Goal: Complete application form

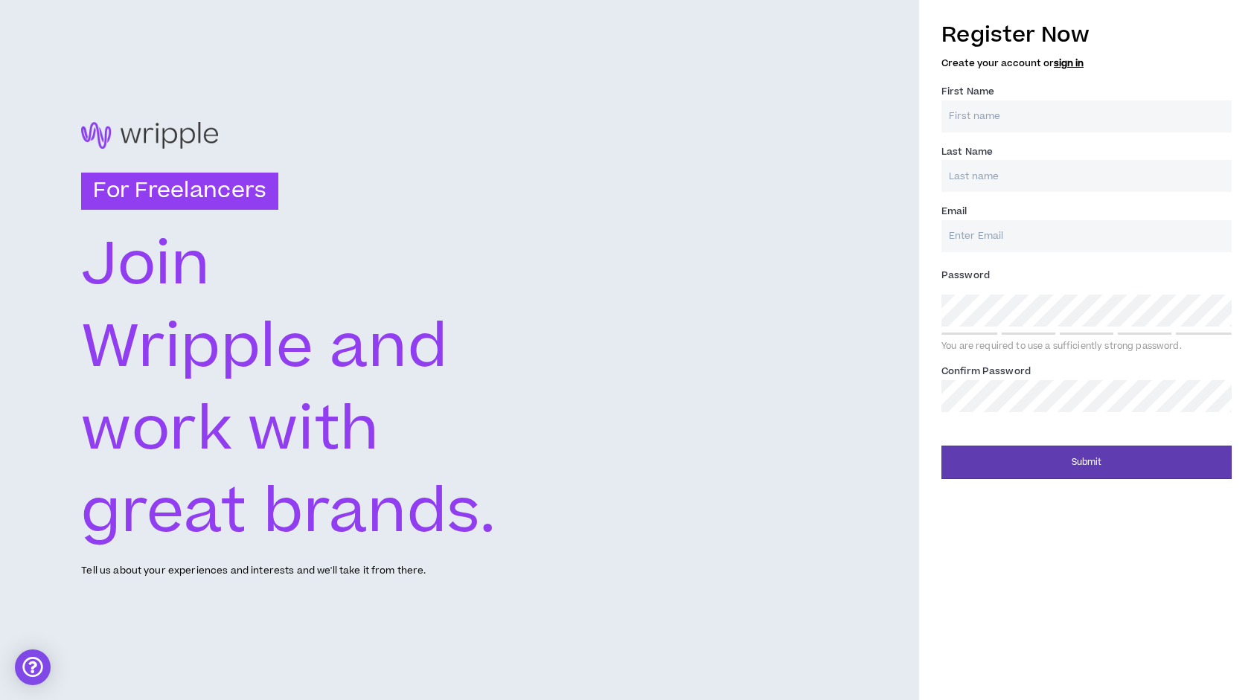
click at [987, 130] on input "First Name *" at bounding box center [1086, 116] width 290 height 32
type input "Antonia"
type input "Rollan"
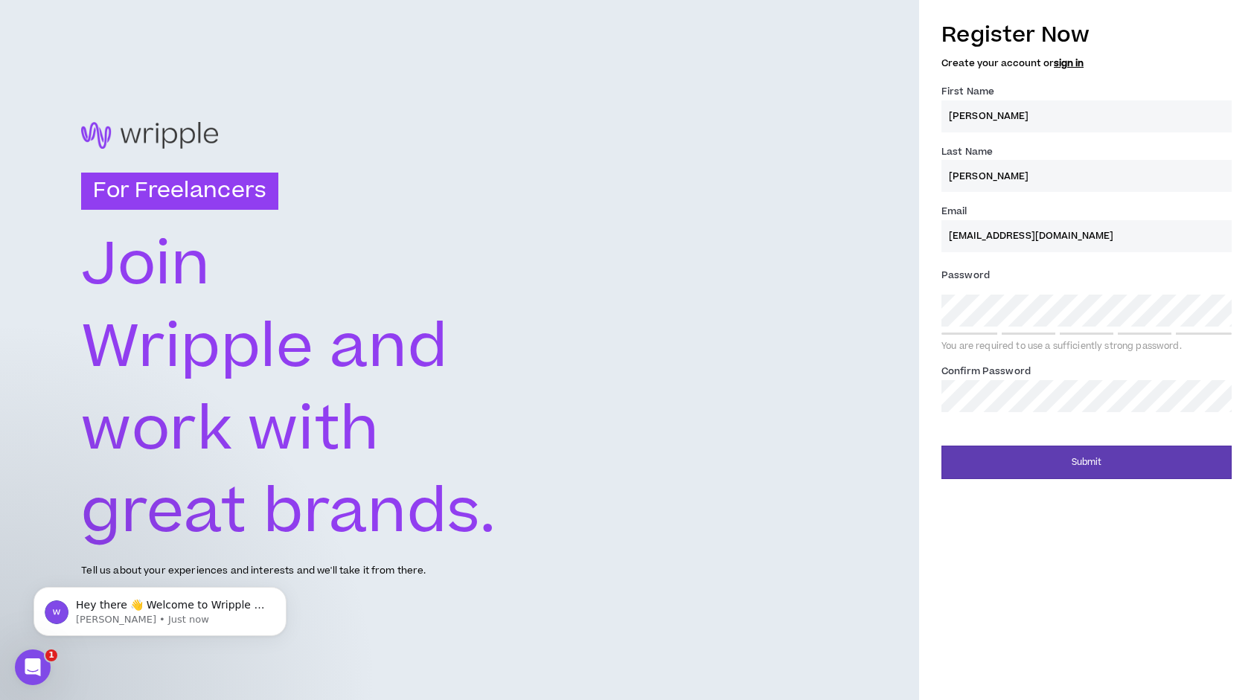
type input "antoniarollan@gmail.com"
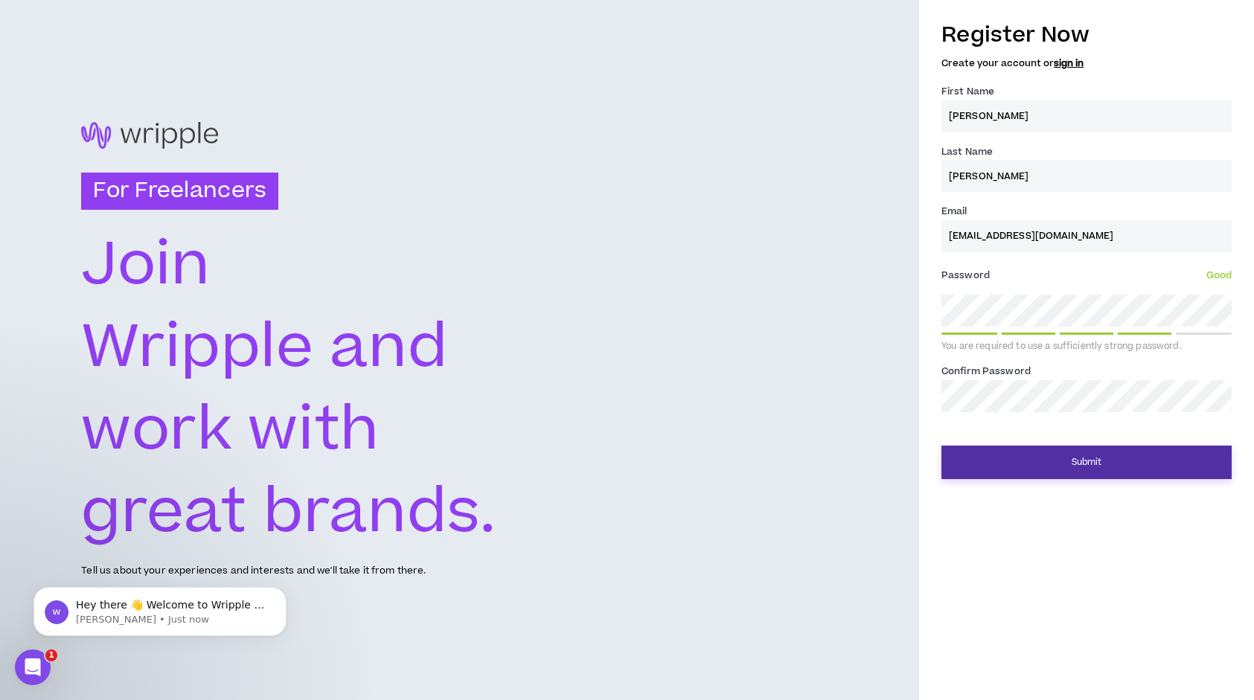
click at [1115, 459] on button "Submit" at bounding box center [1086, 462] width 290 height 33
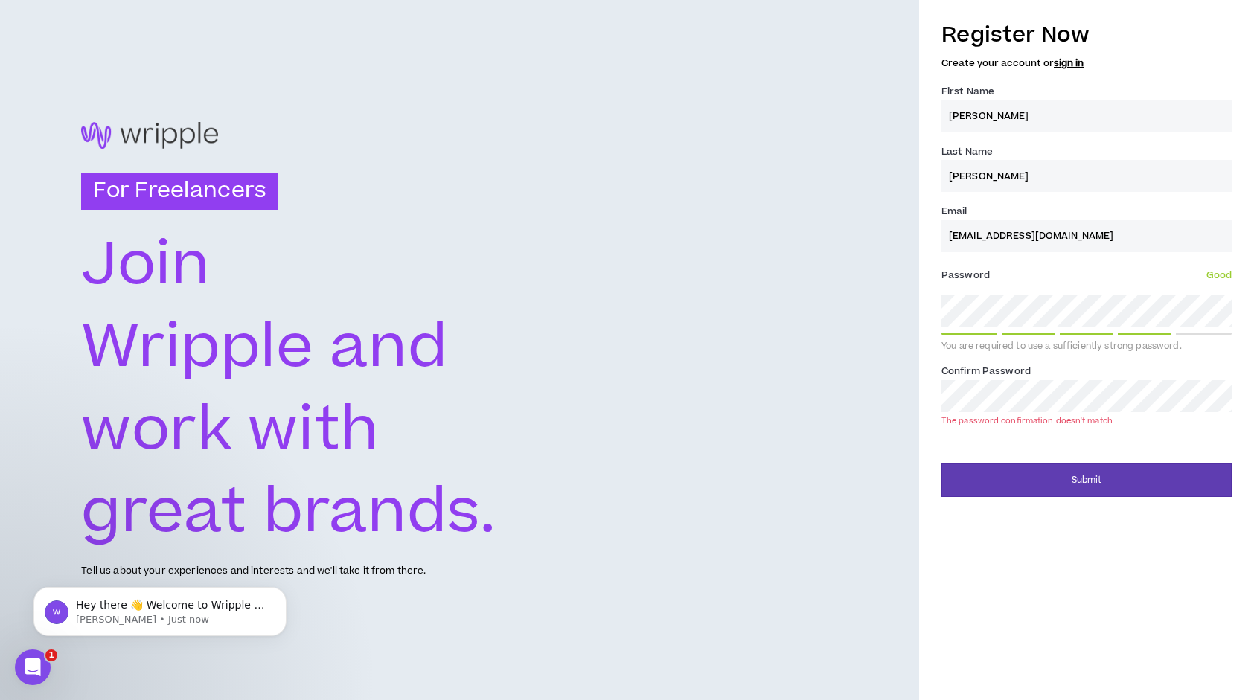
click at [1100, 496] on div "Register Now Create your account or sign in First Name * Antonia Last Name * Ro…" at bounding box center [1086, 350] width 335 height 700
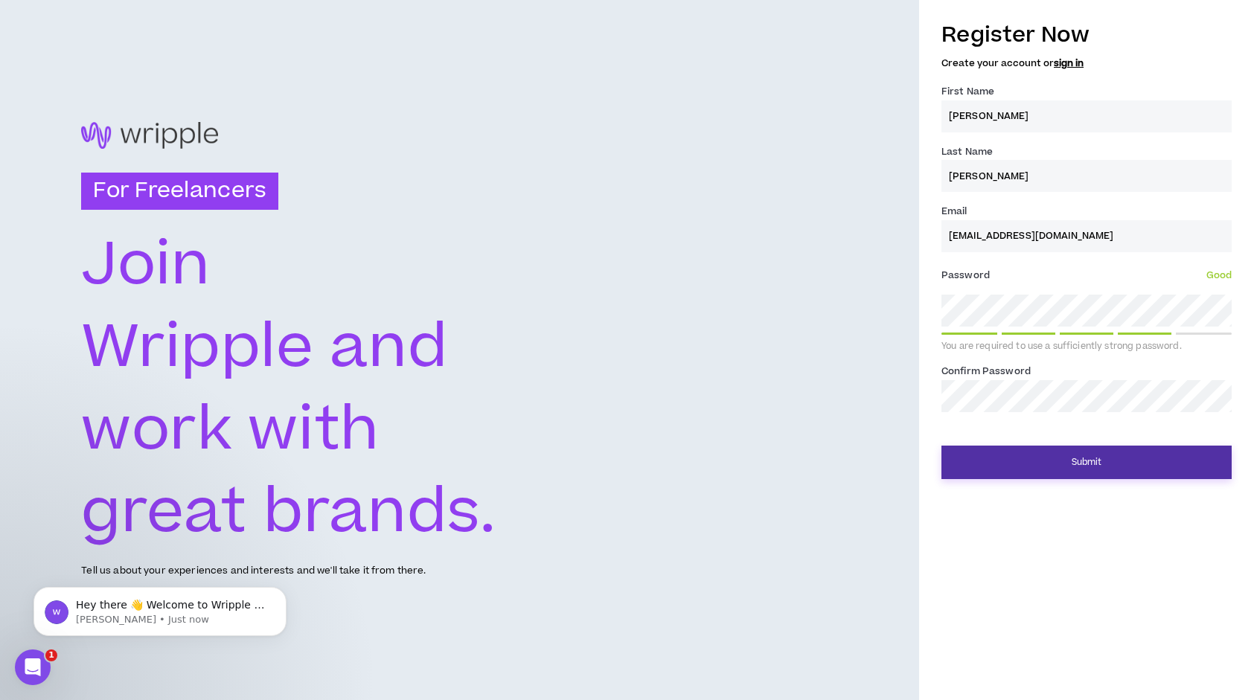
click at [1091, 467] on button "Submit" at bounding box center [1086, 462] width 290 height 33
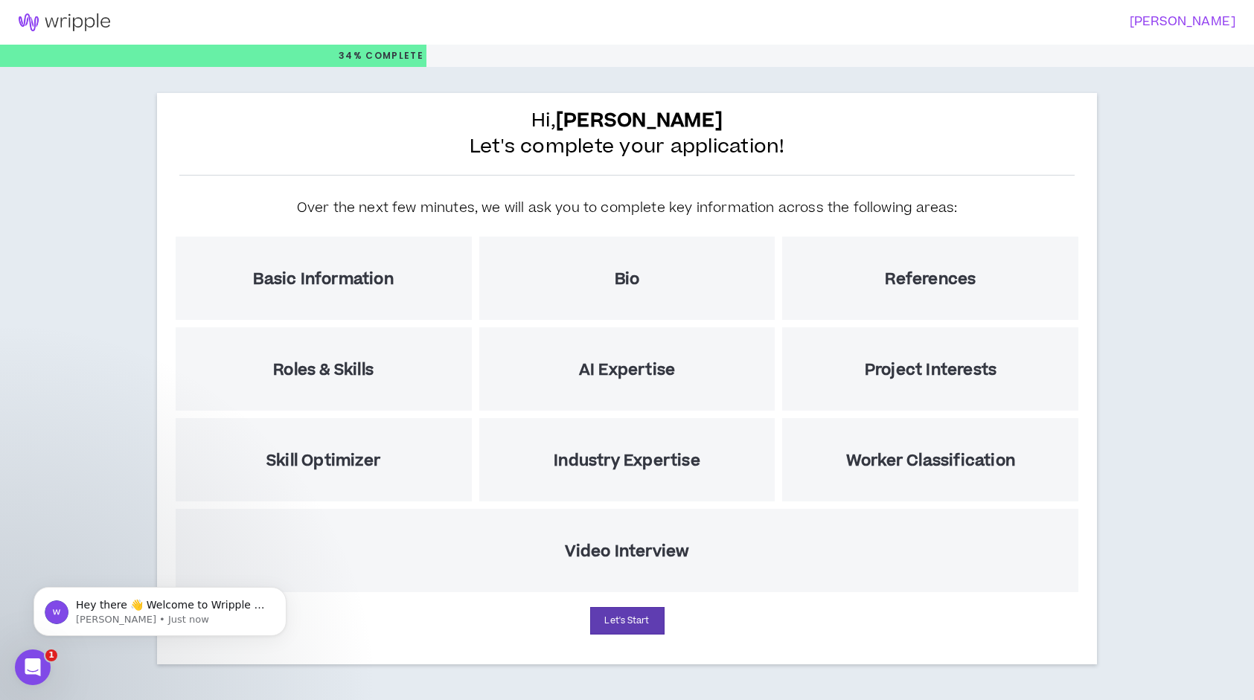
click at [361, 282] on h5 "Basic Information" at bounding box center [323, 279] width 140 height 19
click at [620, 621] on button "Let's Start" at bounding box center [627, 621] width 74 height 28
select select "US"
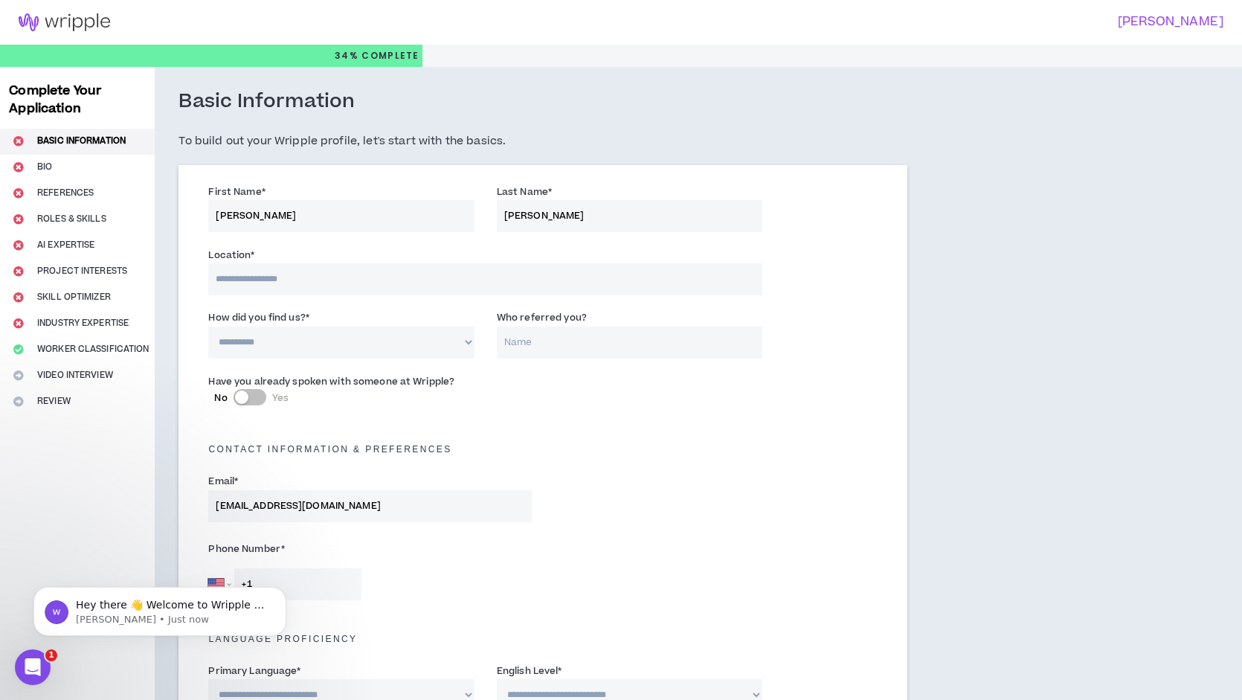
click at [365, 280] on input at bounding box center [485, 279] width 554 height 32
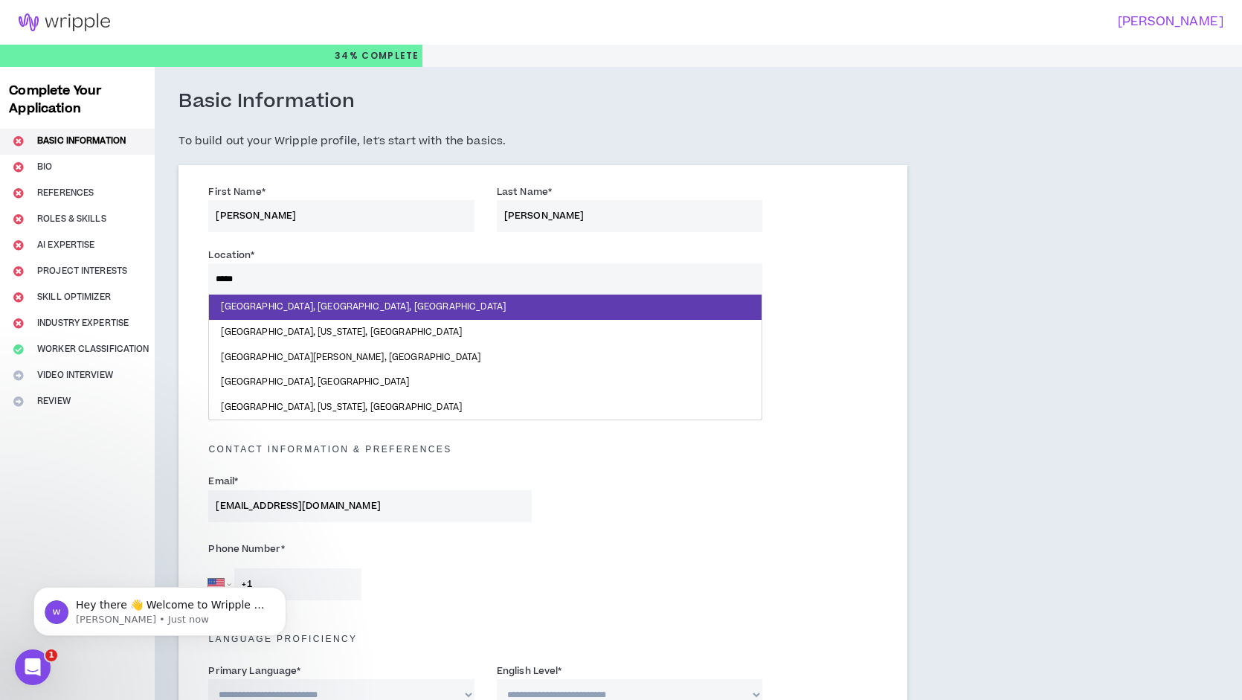
type input "******"
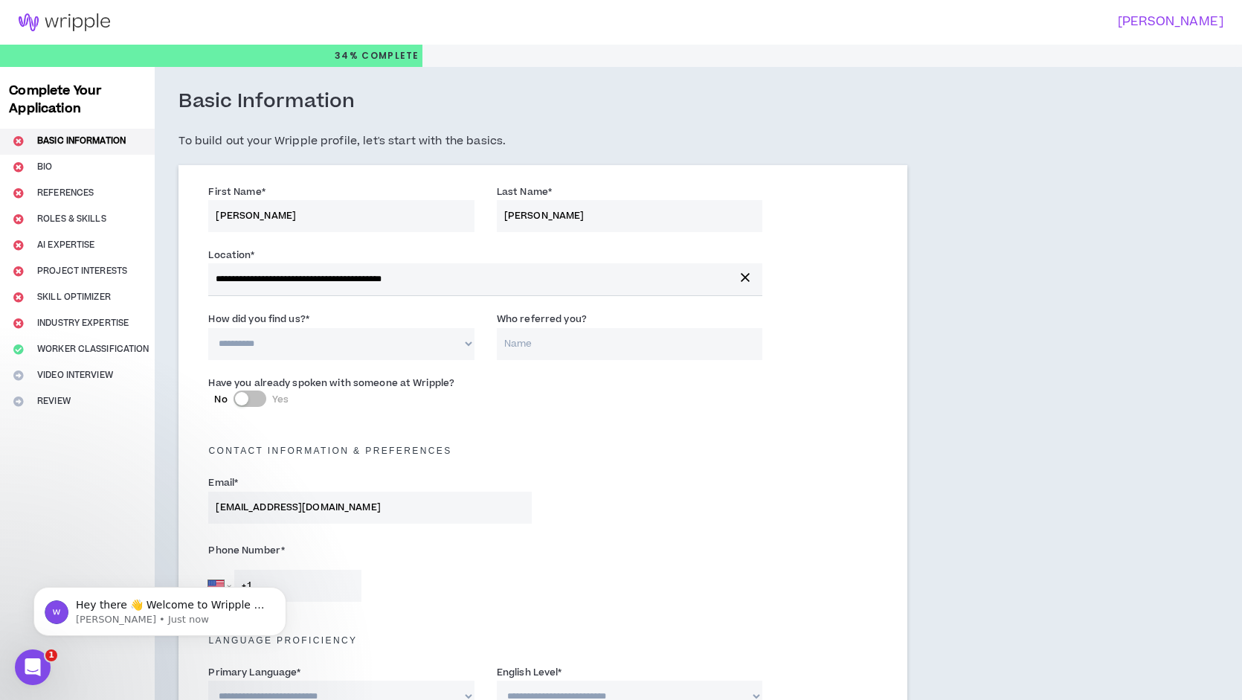
click at [341, 346] on select "**********" at bounding box center [341, 344] width 266 height 32
select select "*"
click at [533, 341] on input "Who referred you?" at bounding box center [630, 344] width 266 height 32
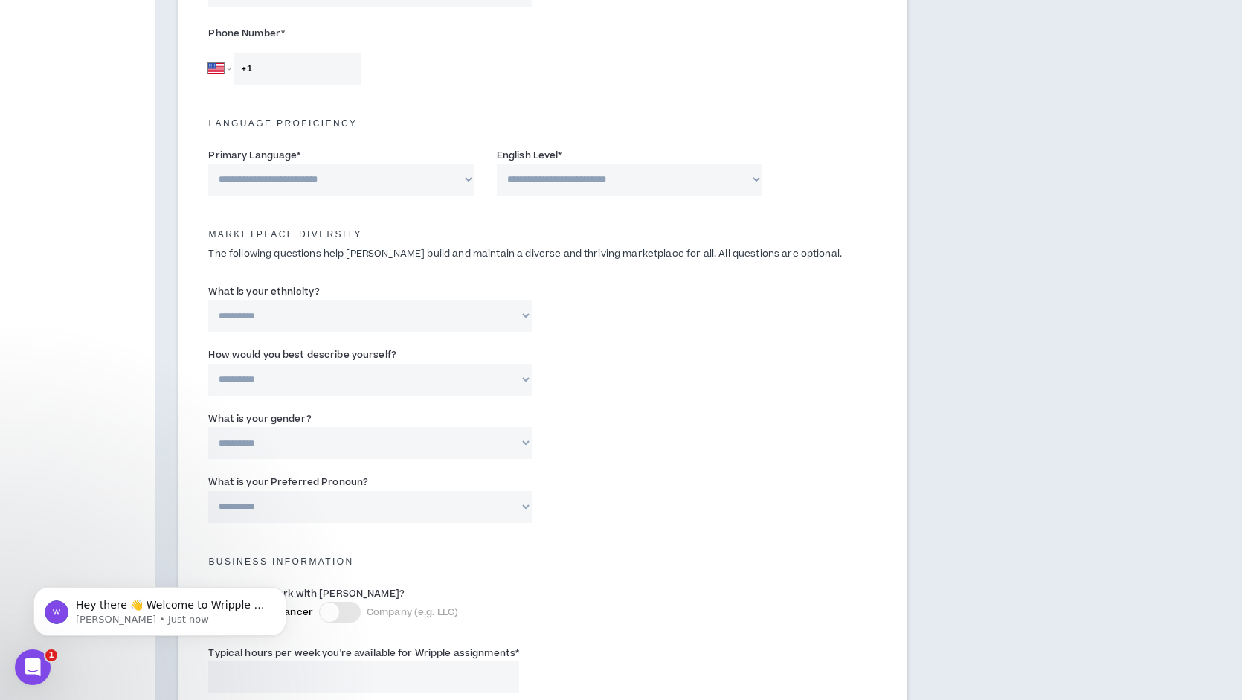
scroll to position [507, 0]
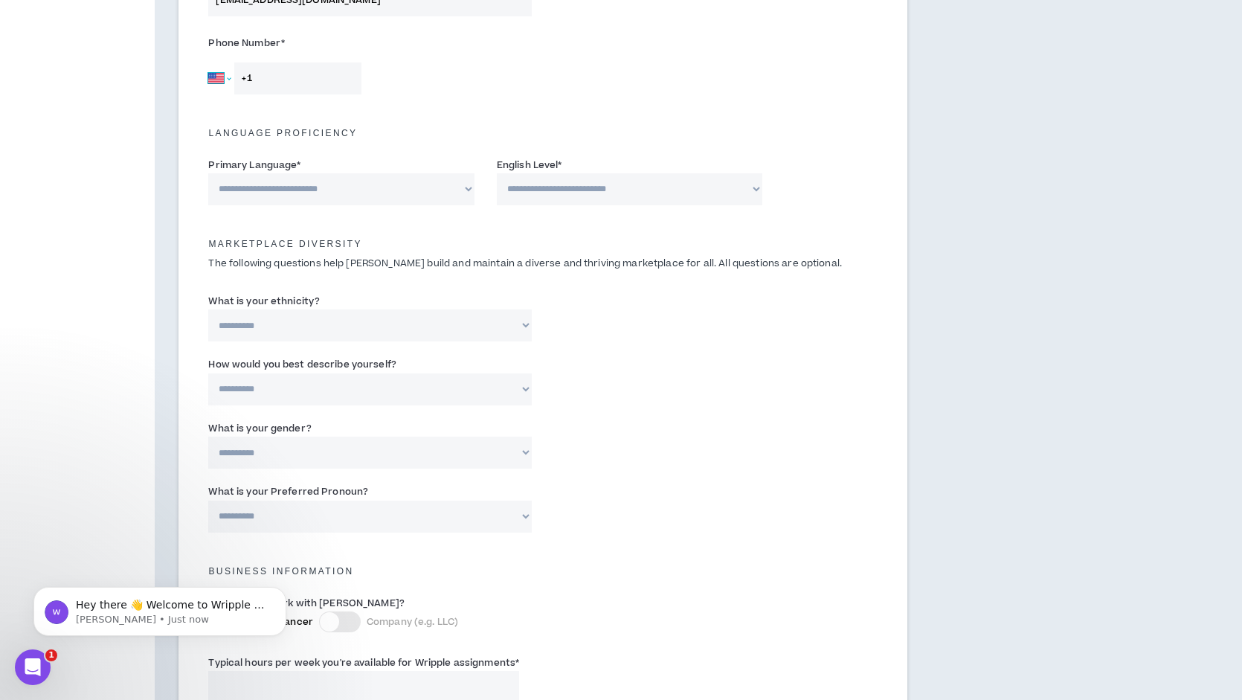
click at [231, 83] on select "Afghanistan Åland Islands Albania Algeria American Samoa Andorra Angola Anguill…" at bounding box center [219, 78] width 22 height 32
select select "CL"
type input "+56 9 7216 4831"
click at [372, 188] on select "**********" at bounding box center [341, 189] width 266 height 32
select select "*******"
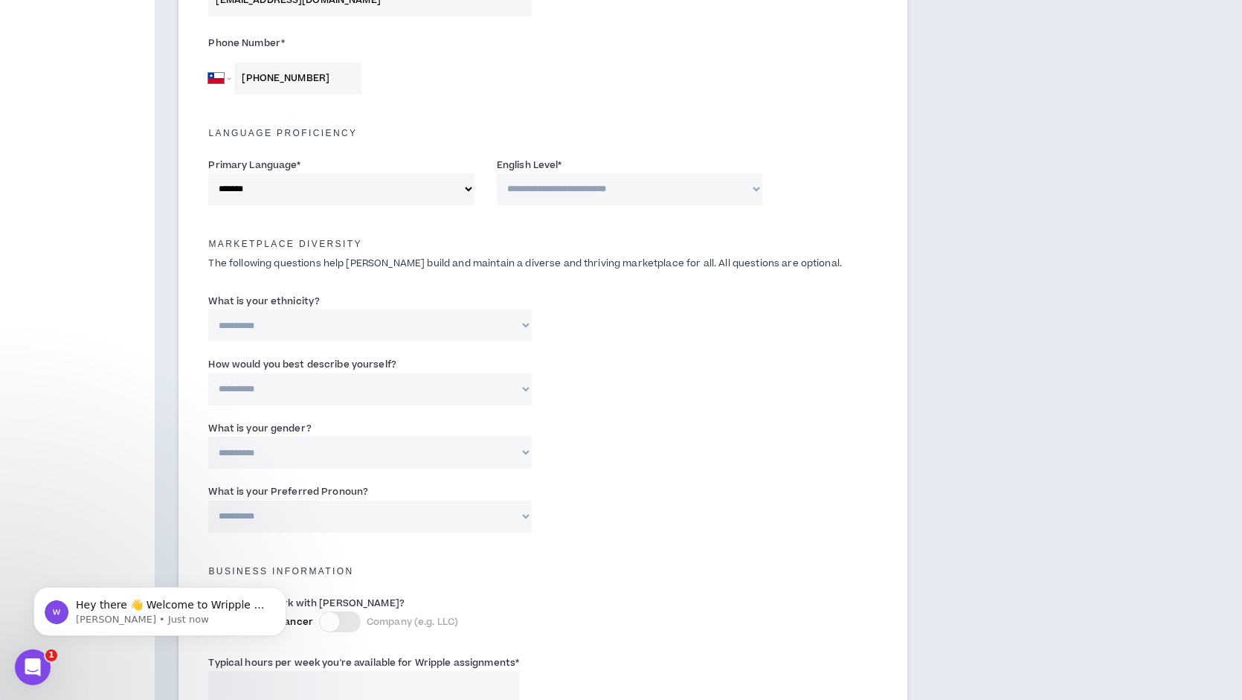
click at [523, 177] on select "**********" at bounding box center [630, 189] width 266 height 32
select select "*"
click at [315, 327] on select "**********" at bounding box center [370, 325] width 324 height 32
select select "**********"
click at [330, 391] on select "**********" at bounding box center [370, 389] width 324 height 32
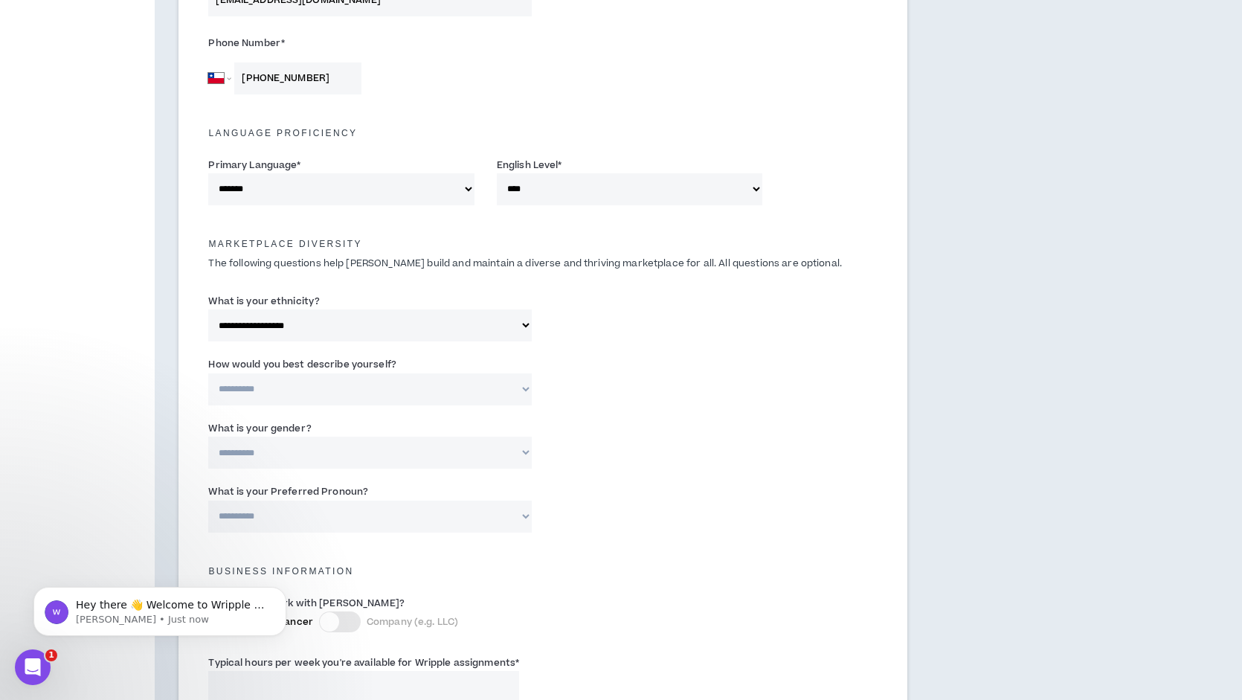
select select "*****"
click at [375, 456] on select "**********" at bounding box center [370, 453] width 324 height 32
select select "*****"
click at [366, 522] on select "**********" at bounding box center [370, 517] width 324 height 32
select select "**********"
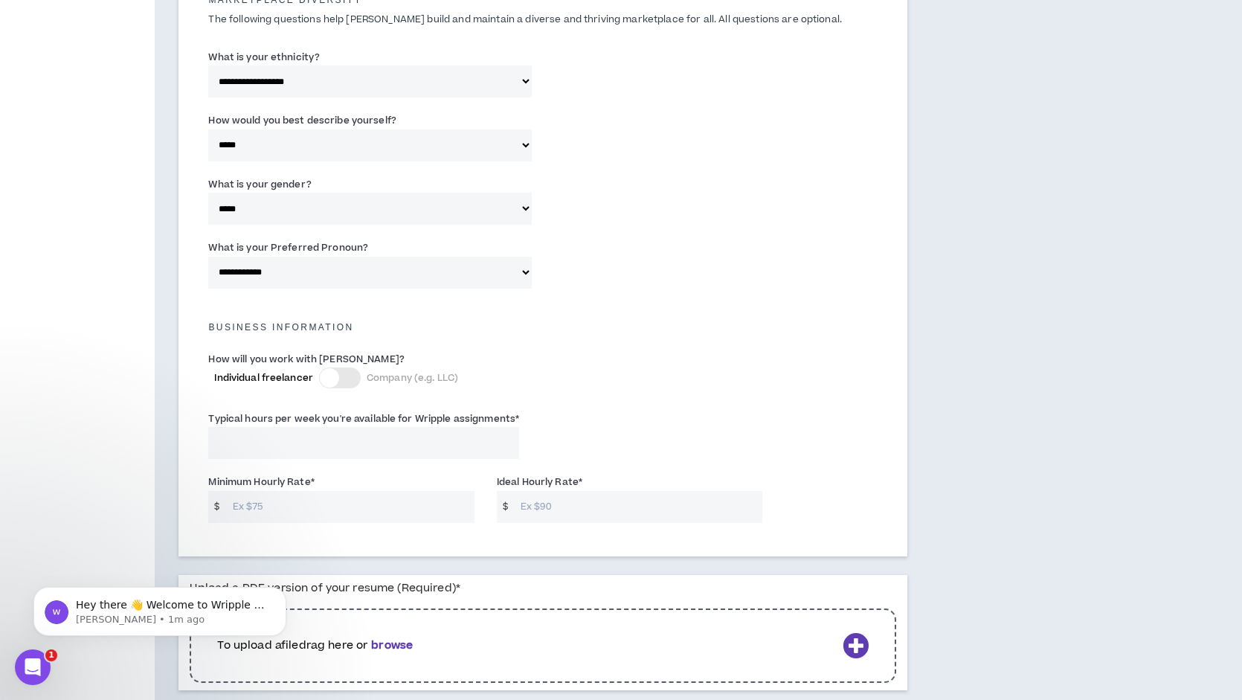
scroll to position [753, 0]
click at [337, 452] on input "Typical hours per week you're available for Wripple assignments *" at bounding box center [363, 442] width 311 height 32
type input "25"
click at [314, 511] on input "Minimum Hourly Rate *" at bounding box center [349, 506] width 249 height 32
click at [295, 507] on input "Minimum Hourly Rate *" at bounding box center [349, 506] width 249 height 32
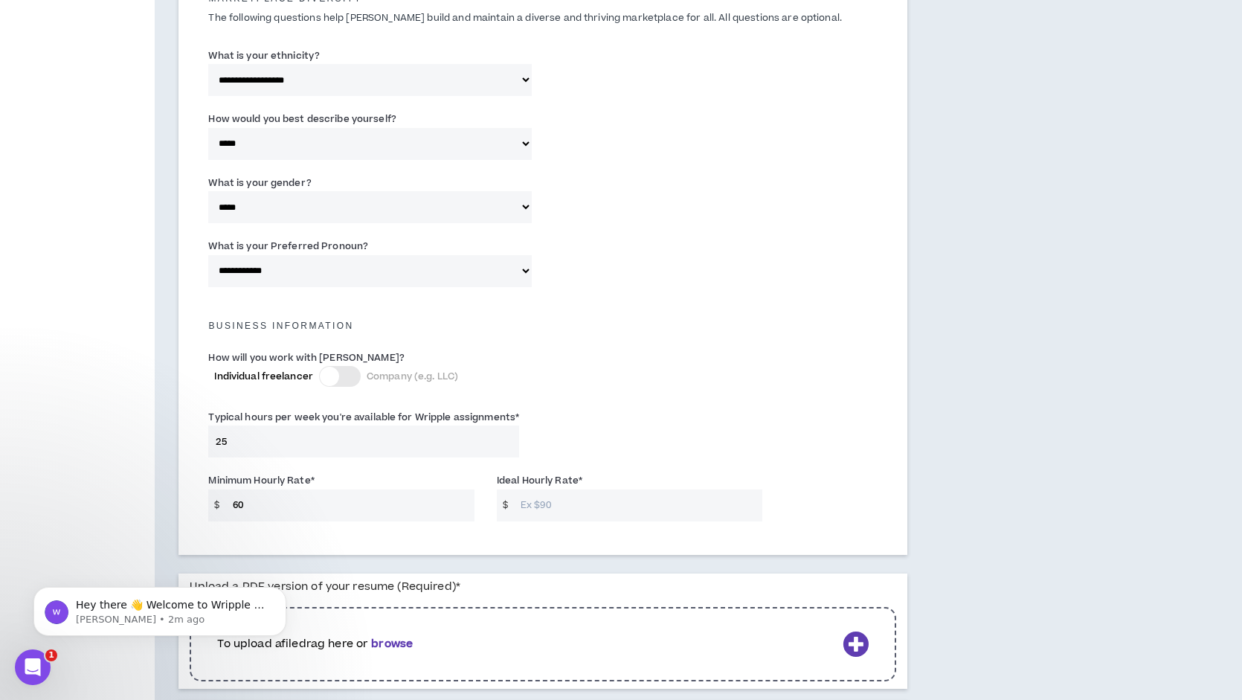
type input "60"
click at [559, 515] on input "Ideal Hourly Rate *" at bounding box center [637, 506] width 249 height 32
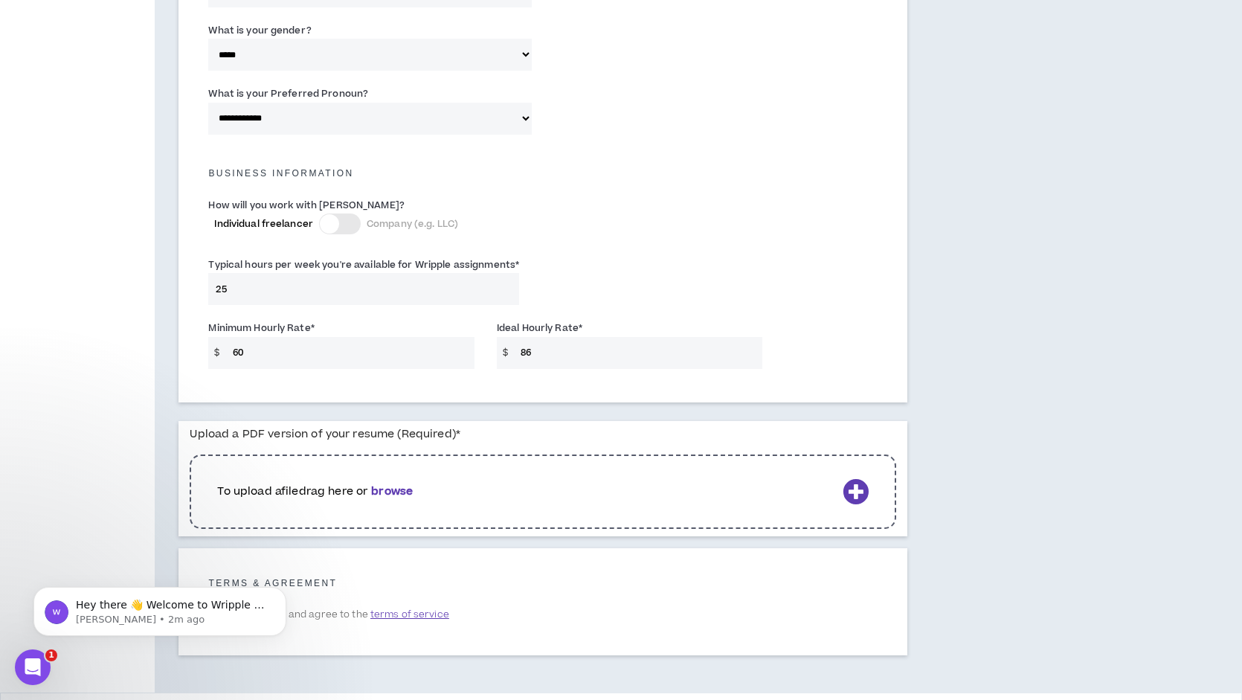
scroll to position [915, 0]
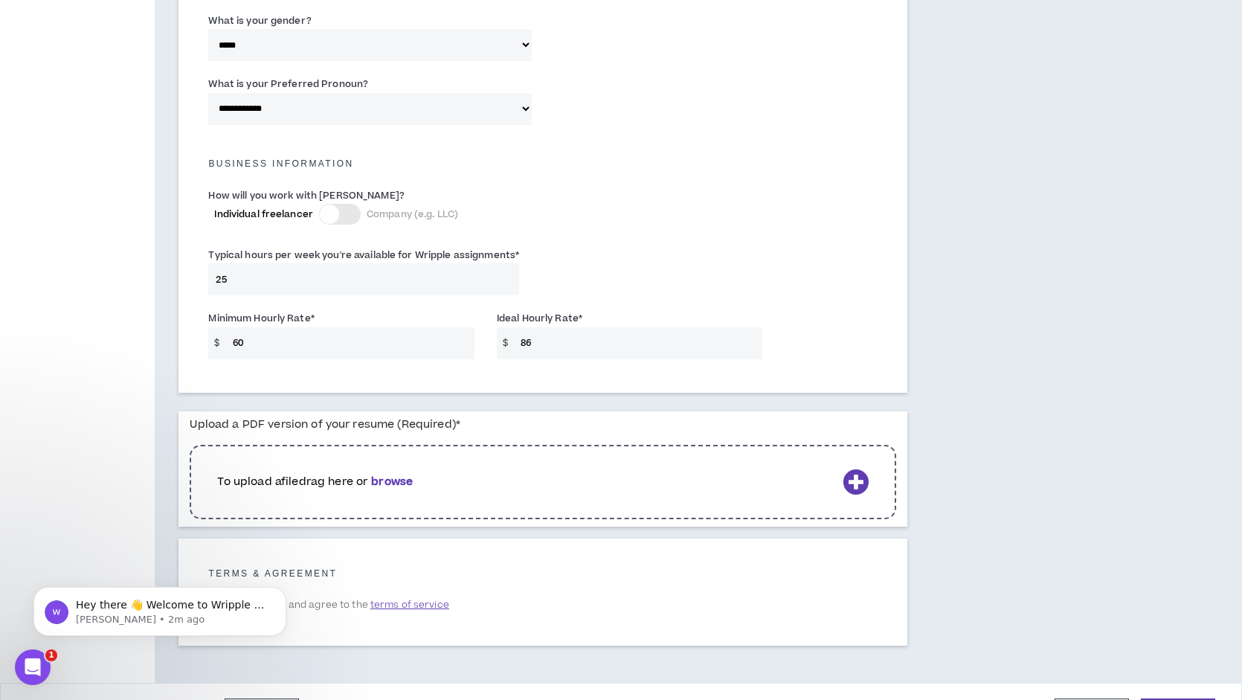
type input "86"
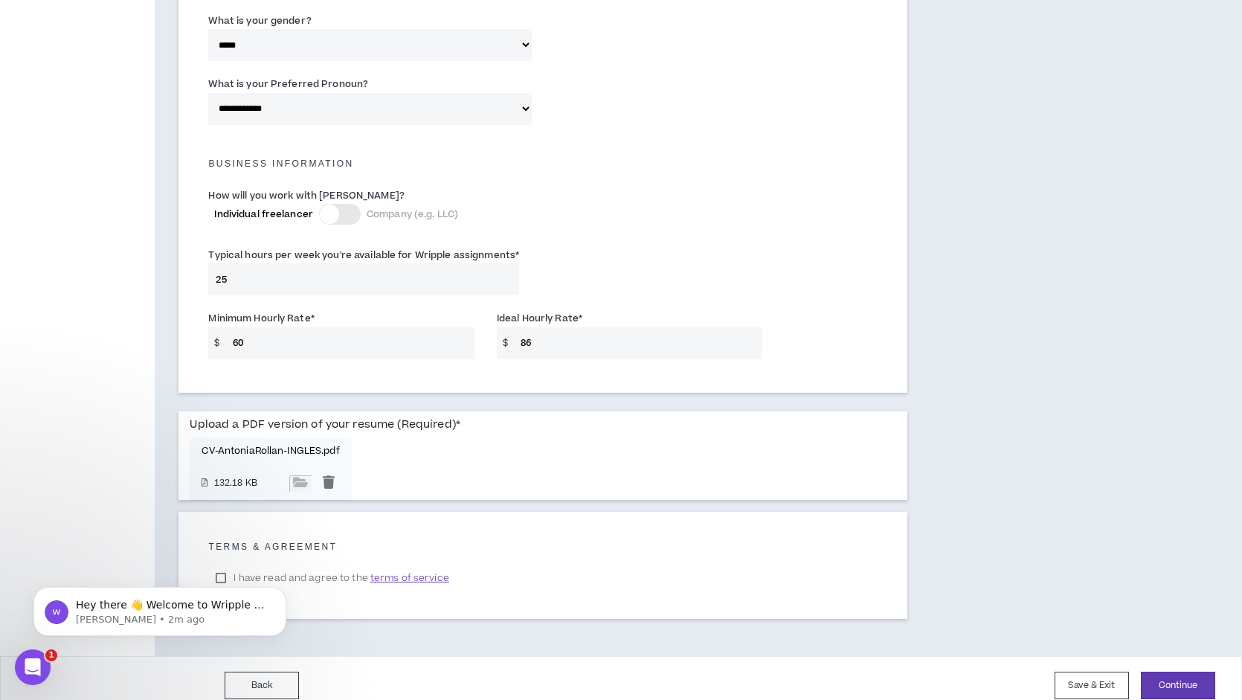
scroll to position [930, 0]
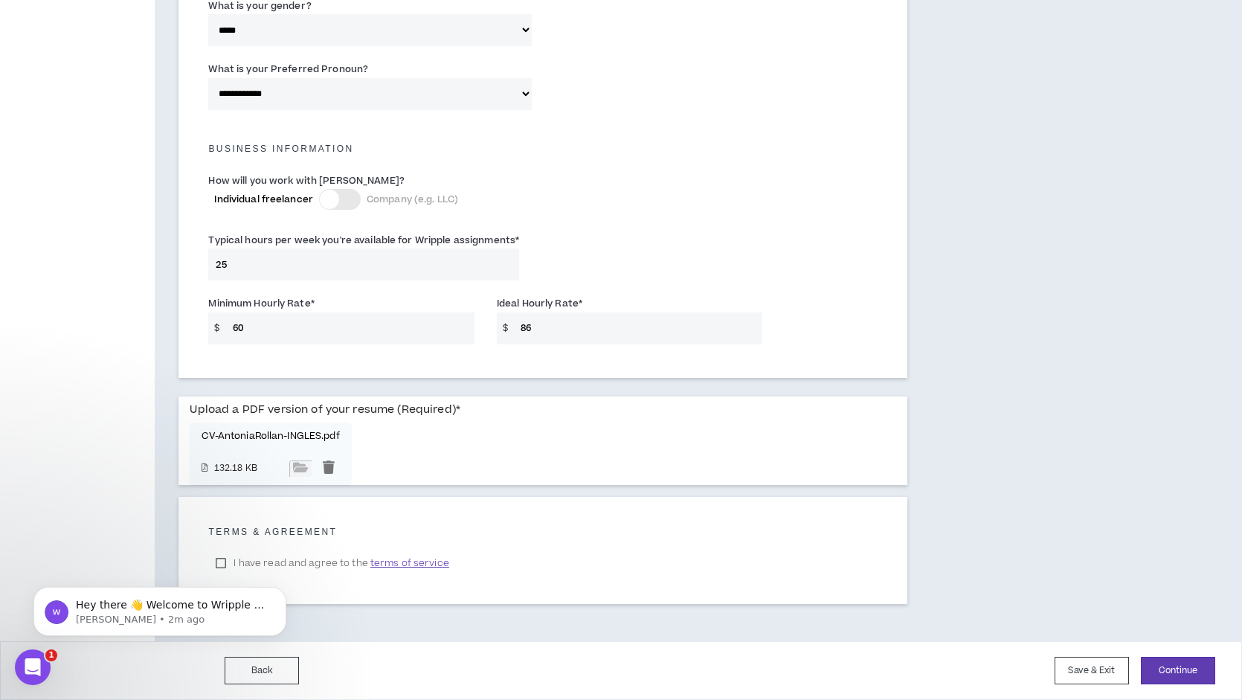
click at [218, 562] on body "Hey there 👋 Welcome to Wripple 🙌 Take a look around! If you have any questions,…" at bounding box center [160, 608] width 286 height 92
click at [221, 564] on body "Hey there 👋 Welcome to Wripple 🙌 Take a look around! If you have any questions,…" at bounding box center [160, 608] width 286 height 92
click at [224, 563] on body "Hey there 👋 Welcome to Wripple 🙌 Take a look around! If you have any questions,…" at bounding box center [160, 608] width 286 height 92
click at [1194, 670] on button "Continue" at bounding box center [1178, 671] width 74 height 28
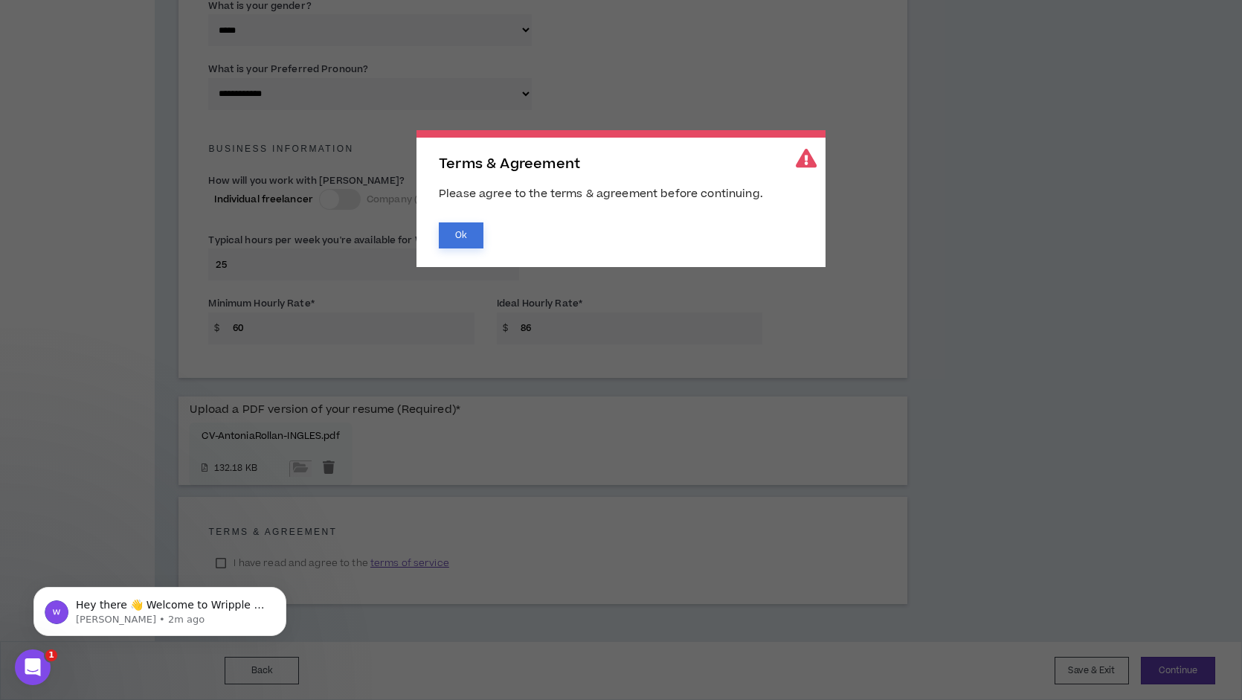
click at [470, 242] on button "Ok" at bounding box center [461, 235] width 45 height 26
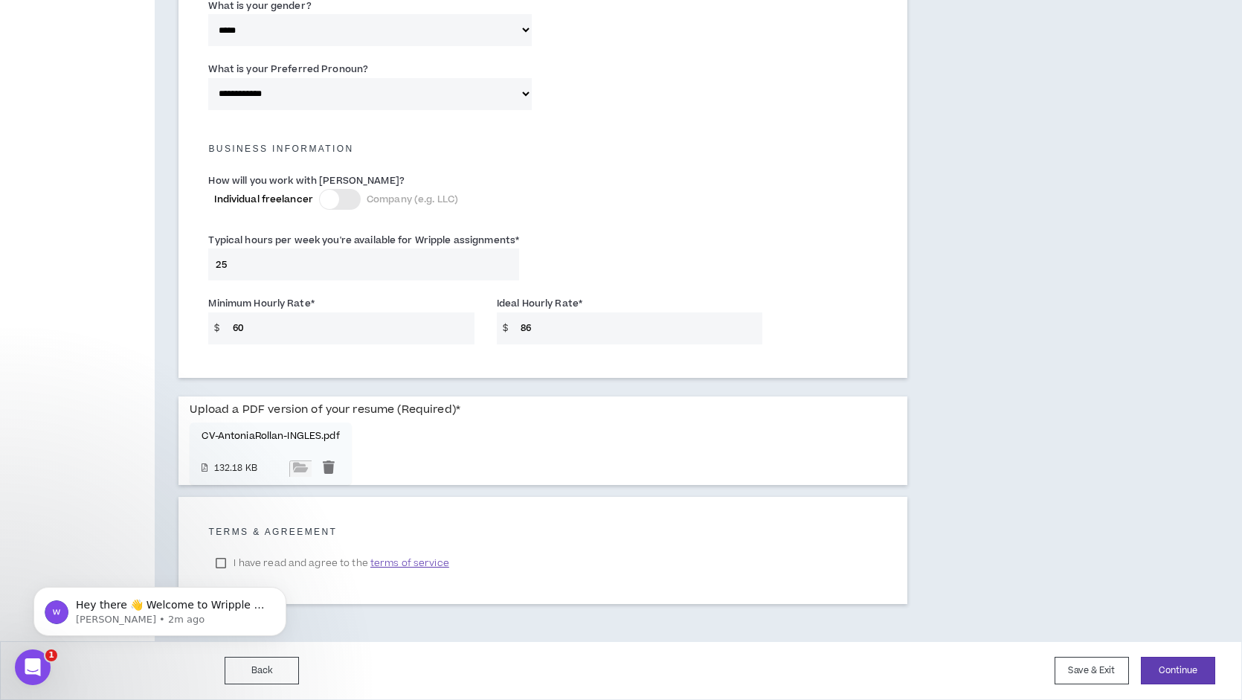
click at [220, 565] on body "Hey there 👋 Welcome to Wripple 🙌 Take a look around! If you have any questions,…" at bounding box center [160, 608] width 286 height 92
click at [34, 662] on icon "Open Intercom Messenger" at bounding box center [33, 667] width 25 height 25
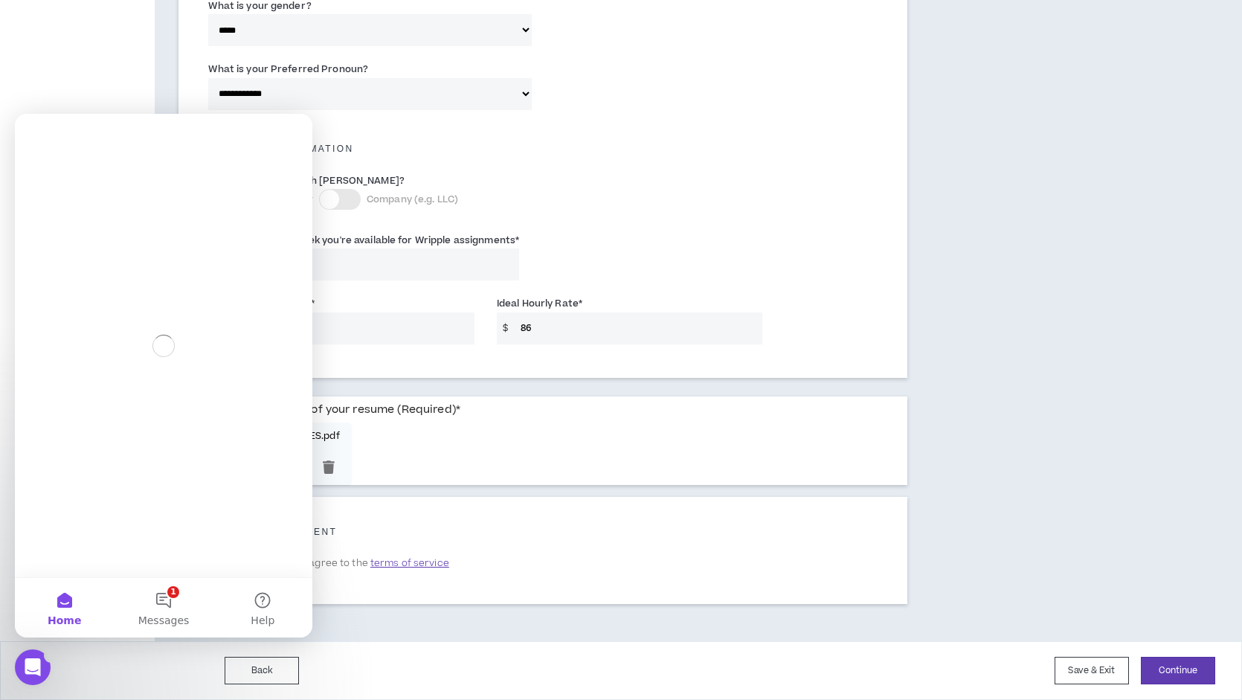
scroll to position [0, 0]
click at [356, 588] on div "Terms & Agreement I have read and agree to the terms of service" at bounding box center [543, 550] width 729 height 107
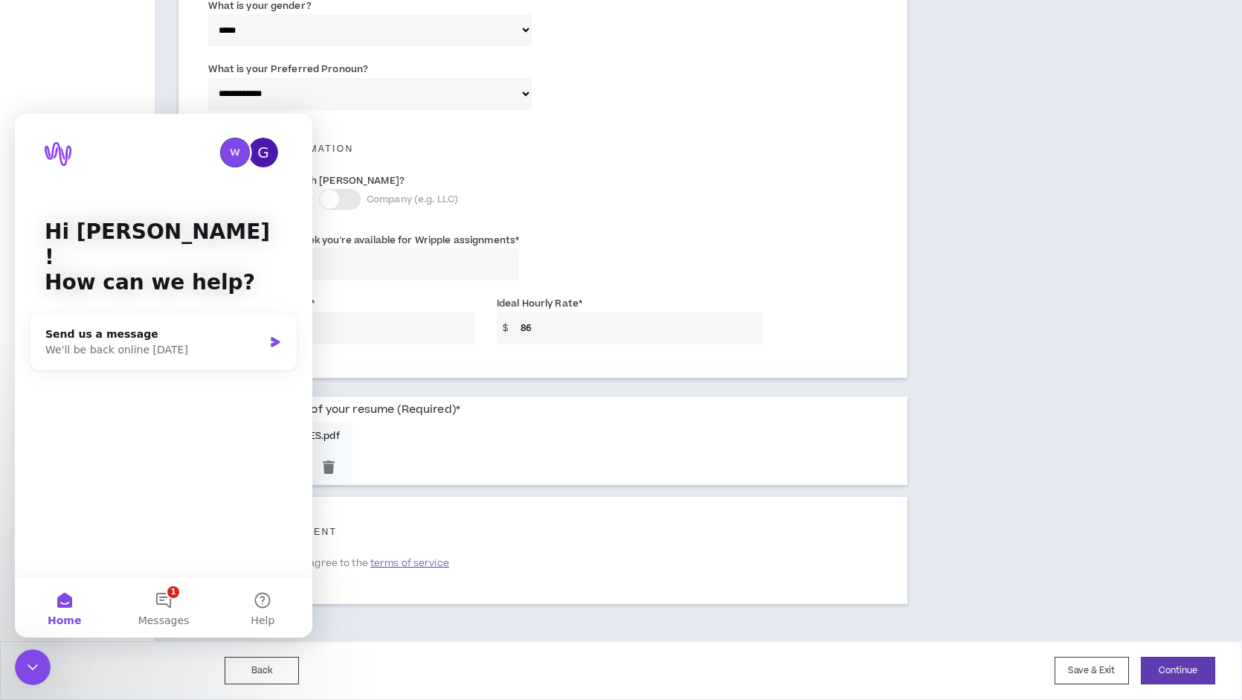
click at [35, 676] on icon "Close Intercom Messenger" at bounding box center [33, 667] width 18 height 18
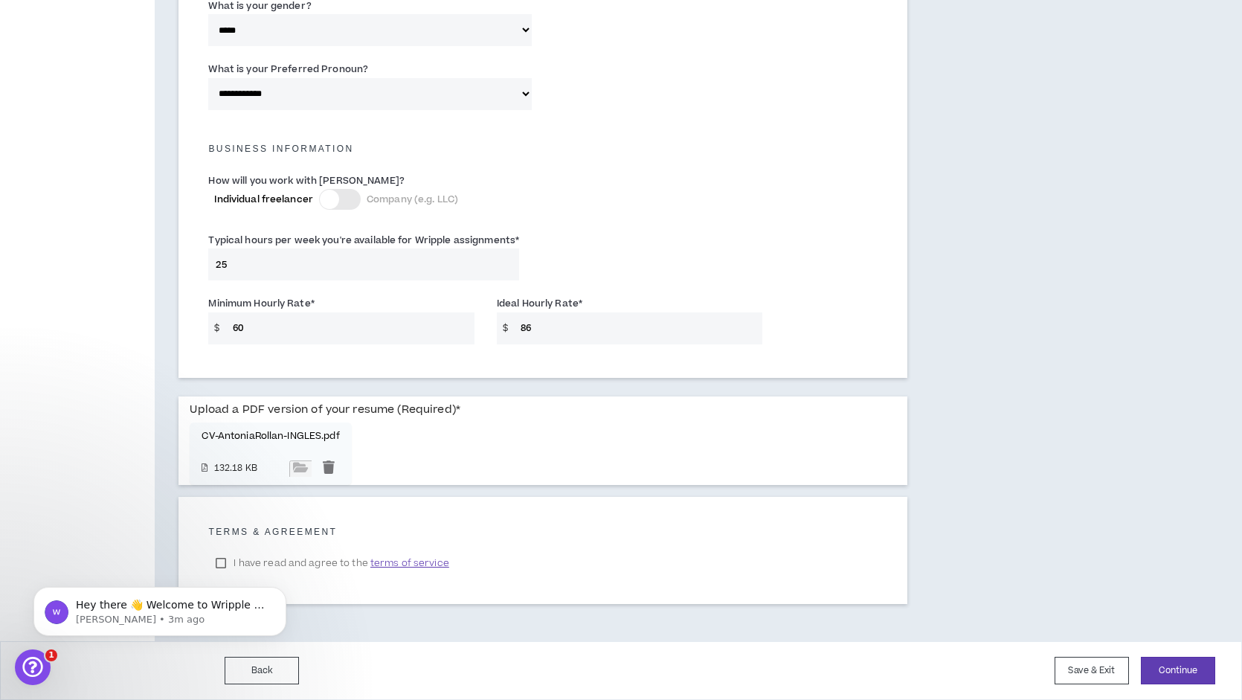
click at [220, 566] on div "Hey there 👋 Welcome to Wripple 🙌 Take a look around! If you have any questions,…" at bounding box center [160, 543] width 274 height 186
click at [220, 557] on div "Hey there 👋 Welcome to Wripple 🙌 Take a look around! If you have any questions,…" at bounding box center [160, 543] width 274 height 186
click at [386, 564] on span "terms of service" at bounding box center [409, 563] width 79 height 15
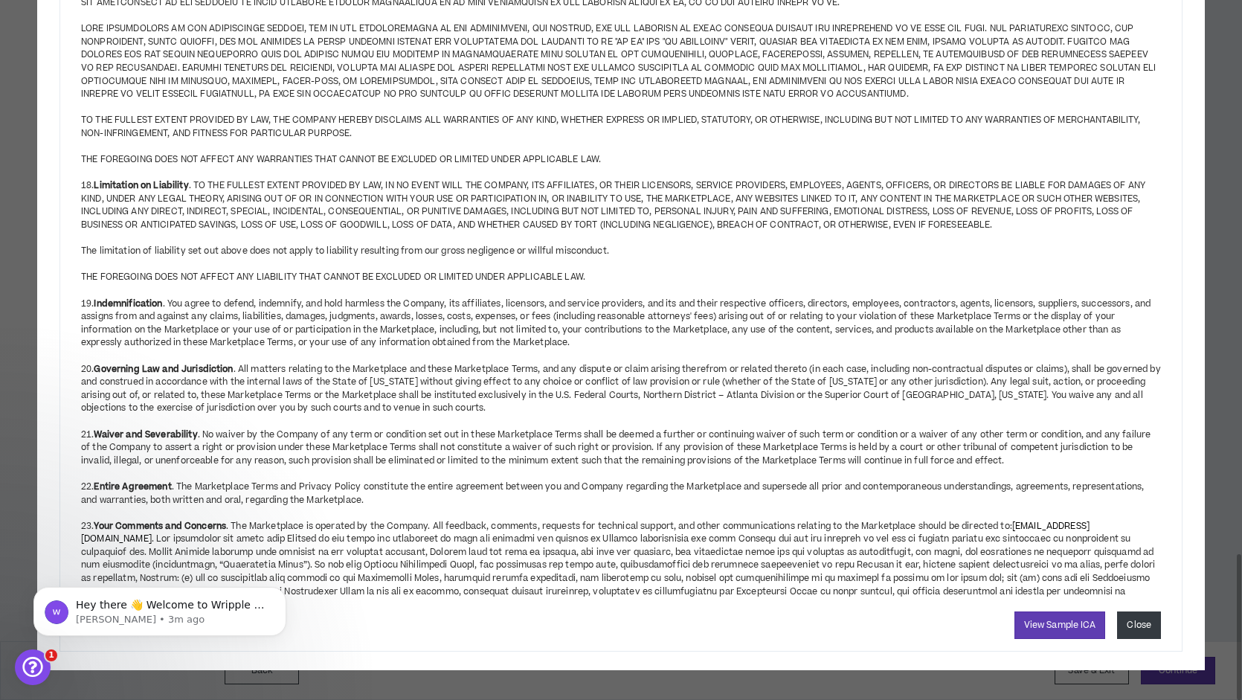
click at [1135, 631] on button "Close" at bounding box center [1139, 626] width 44 height 28
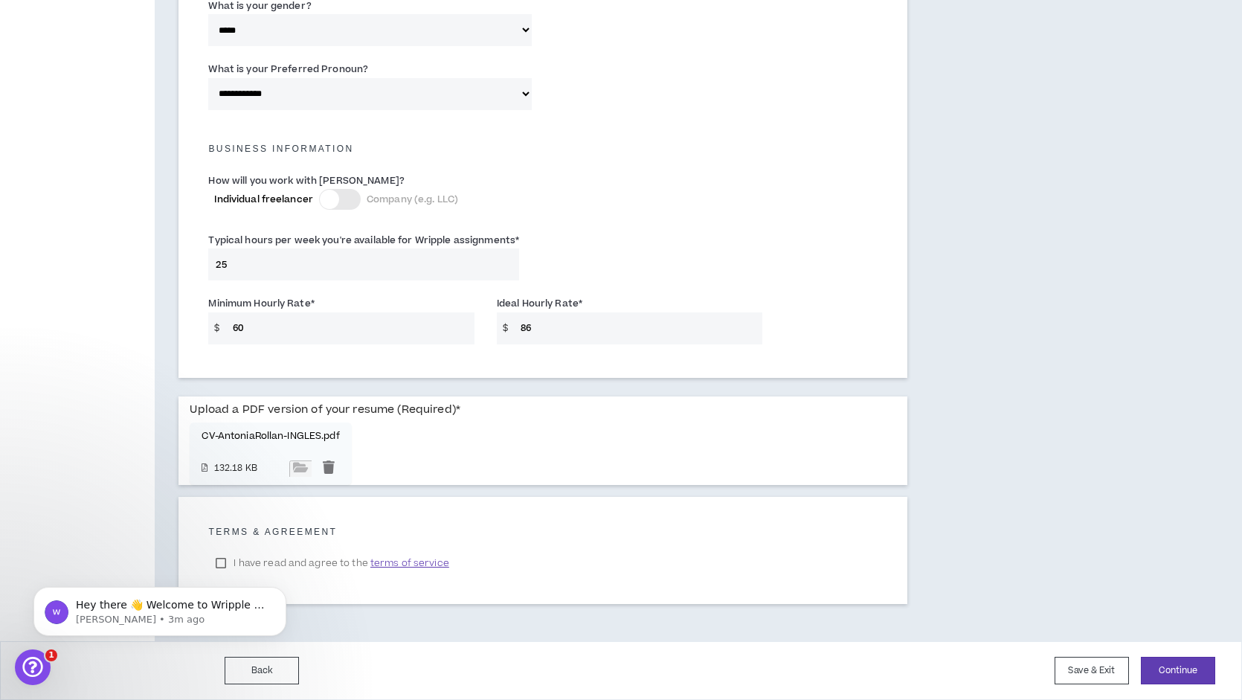
click html "Hey there 👋 Welcome to Wripple 🙌 Take a look around! If you have any questions,…"
click at [222, 569] on body "Hey there 👋 Welcome to Wripple 🙌 Take a look around! If you have any questions,…" at bounding box center [160, 608] width 286 height 92
click at [420, 570] on span "terms of service" at bounding box center [409, 563] width 79 height 15
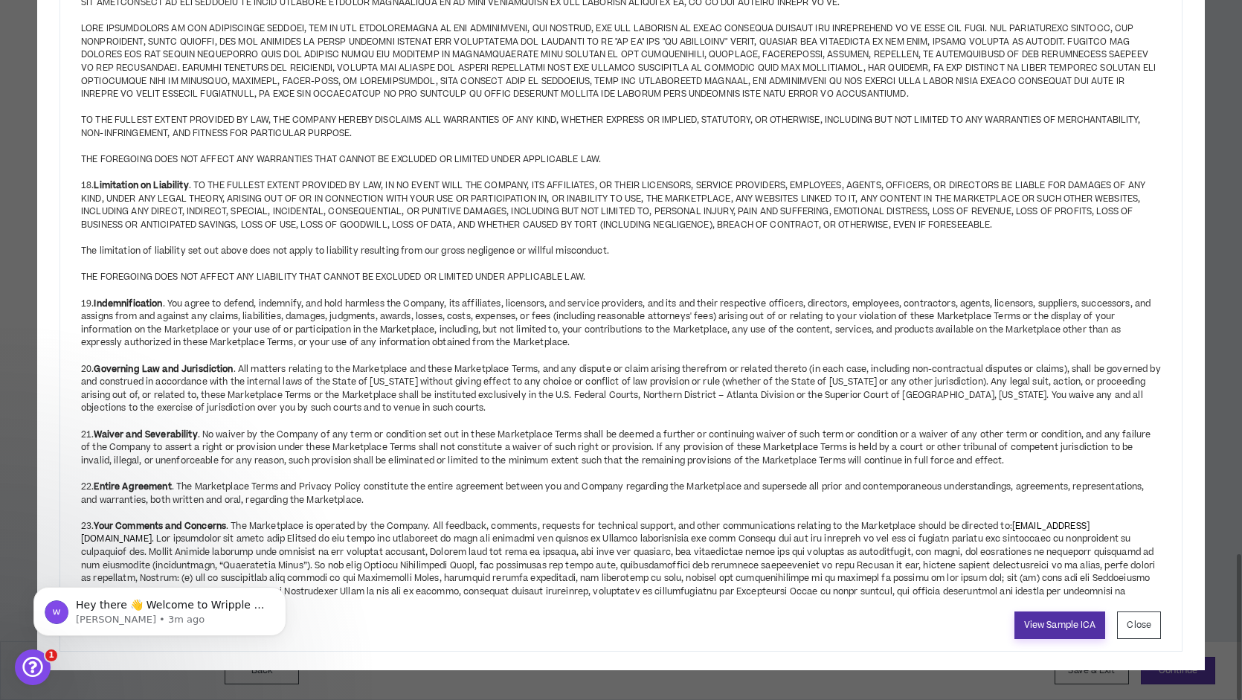
click at [1065, 626] on link "View Sample ICA" at bounding box center [1061, 626] width 92 height 28
click at [1114, 620] on div "View Sample ICA Close" at bounding box center [621, 626] width 1110 height 28
click at [1127, 620] on button "Close" at bounding box center [1139, 626] width 44 height 28
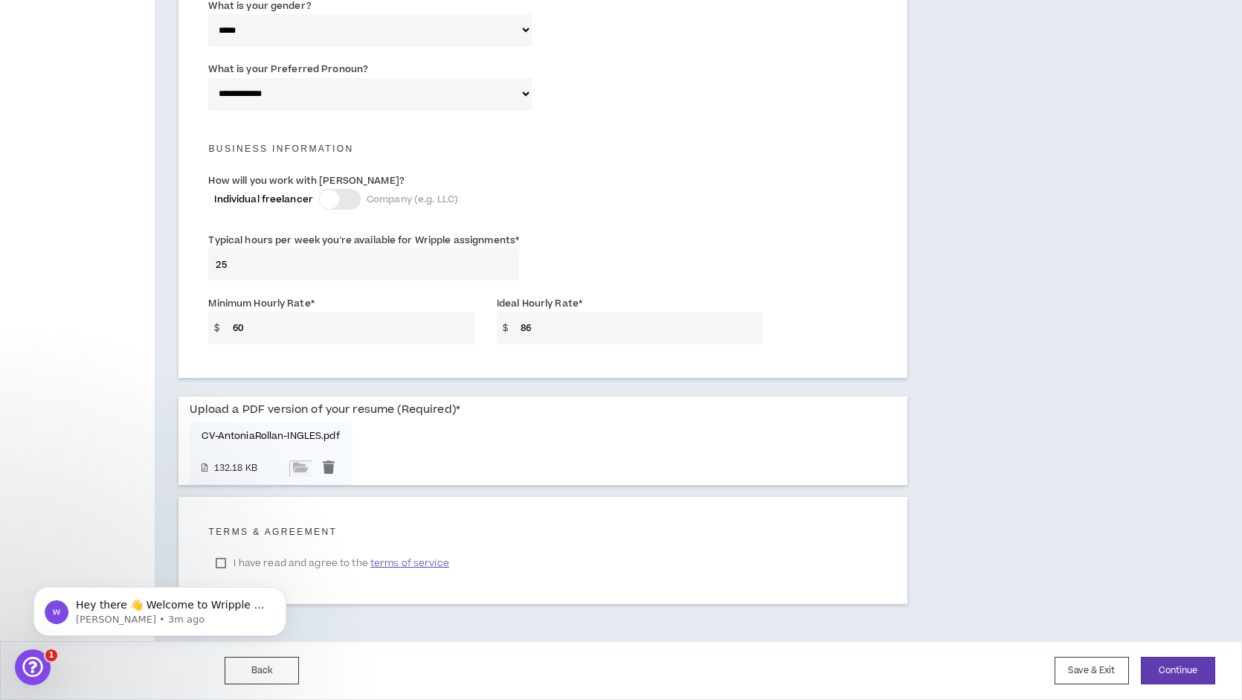
click at [219, 563] on div "Hey there 👋 Welcome to Wripple 🙌 Take a look around! If you have any questions,…" at bounding box center [160, 543] width 274 height 186
click at [278, 594] on icon "Dismiss notification" at bounding box center [282, 591] width 8 height 8
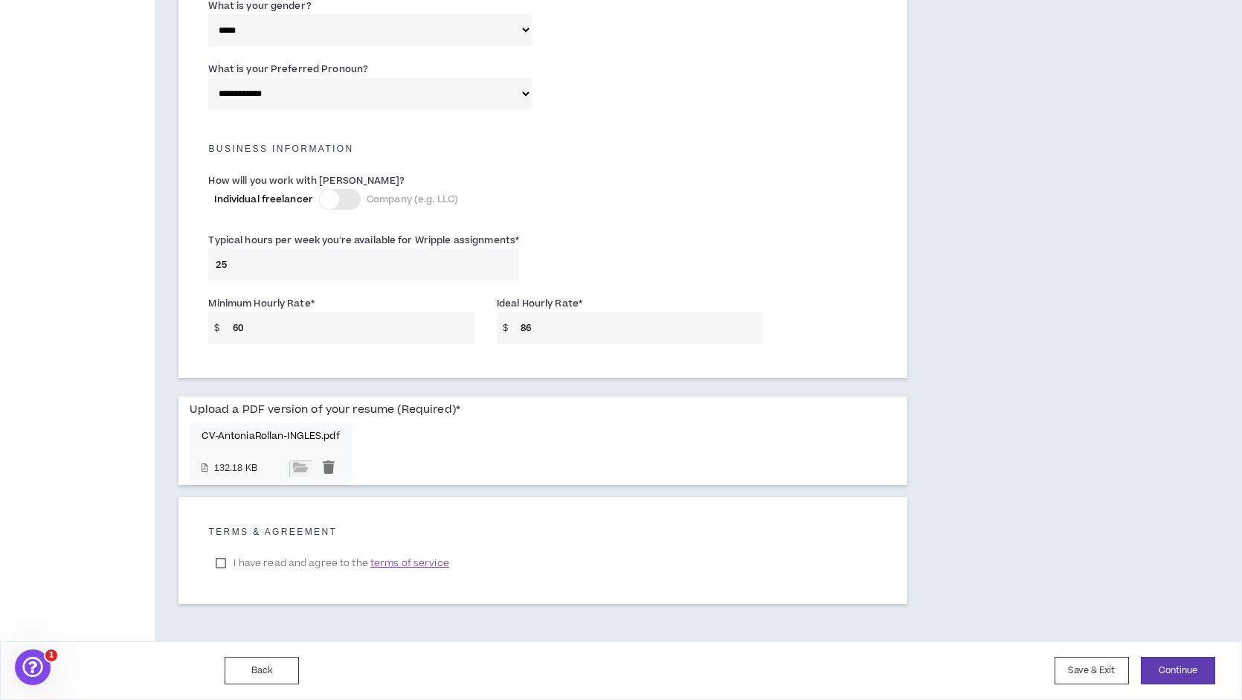
click at [222, 560] on label "I have read and agree to the terms of service" at bounding box center [332, 563] width 248 height 22
click at [1169, 666] on button "Continue" at bounding box center [1178, 671] width 74 height 28
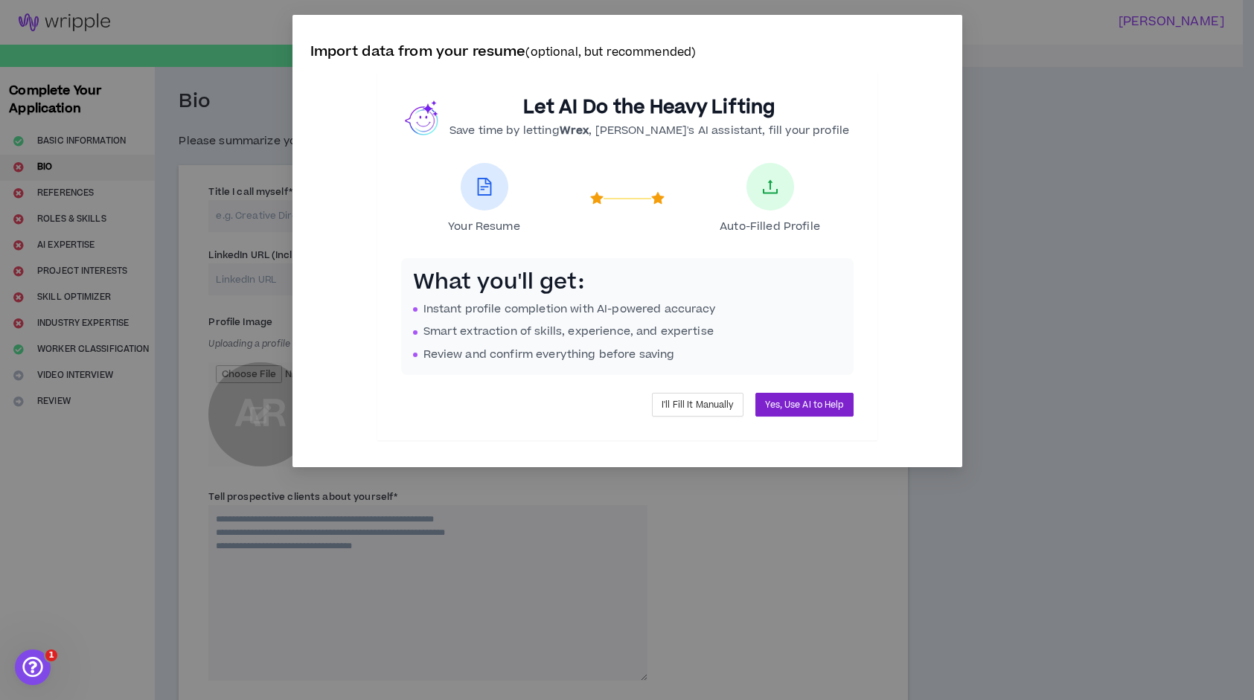
click at [807, 411] on span "Yes, Use AI to Help" at bounding box center [804, 405] width 78 height 14
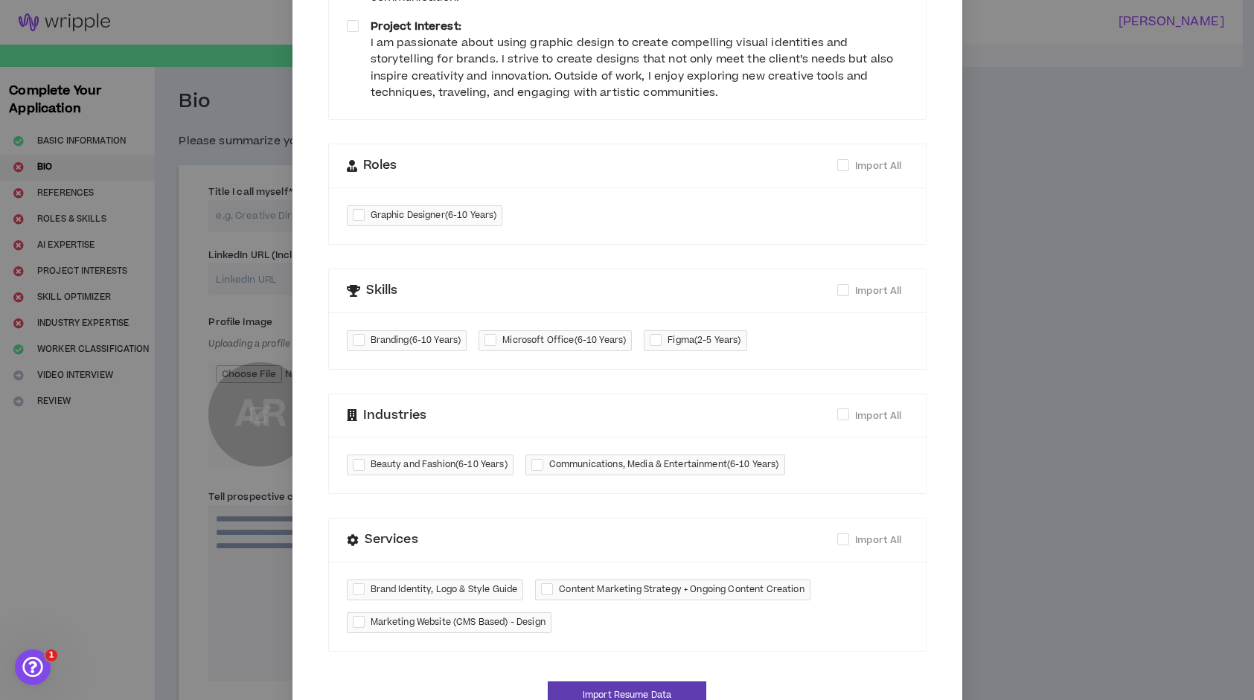
scroll to position [374, 0]
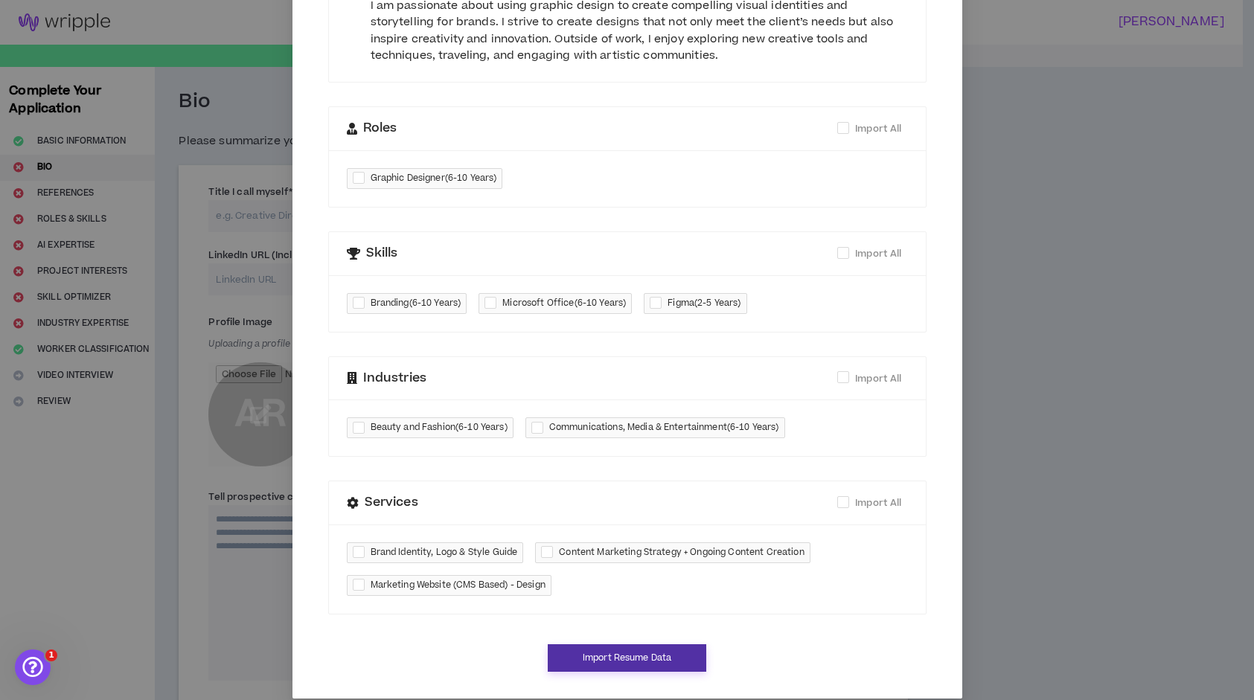
click at [629, 644] on button "Import Resume Data" at bounding box center [627, 658] width 158 height 28
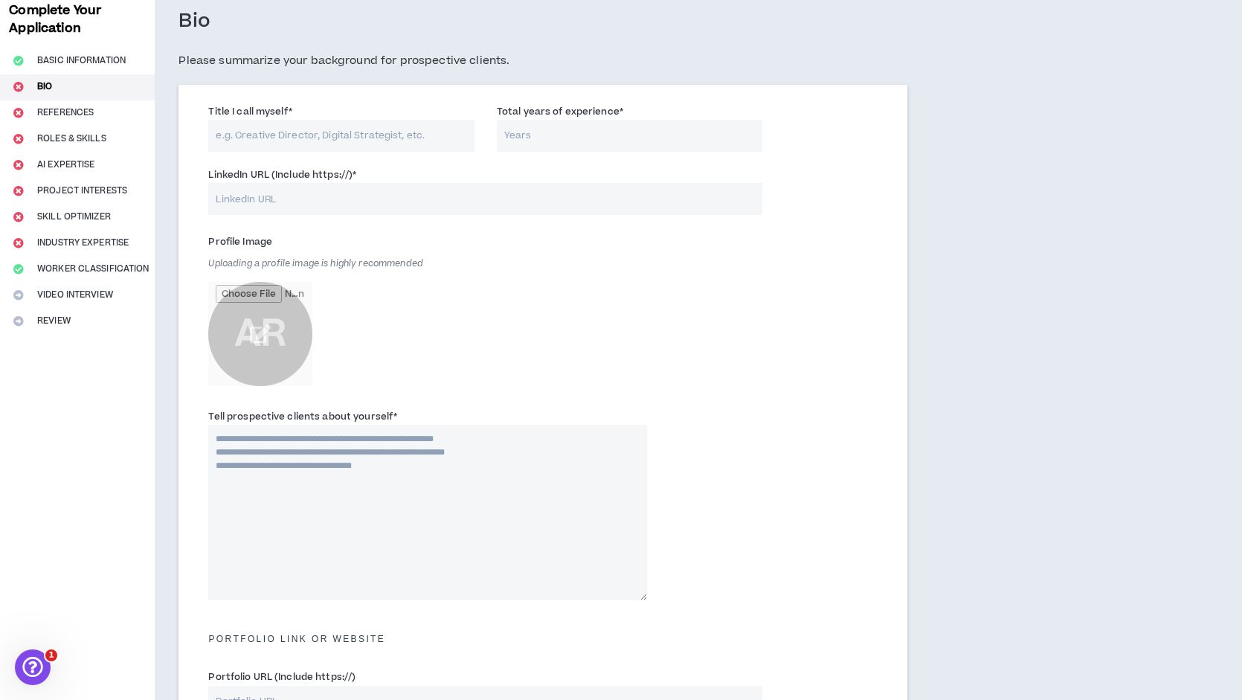
scroll to position [70, 0]
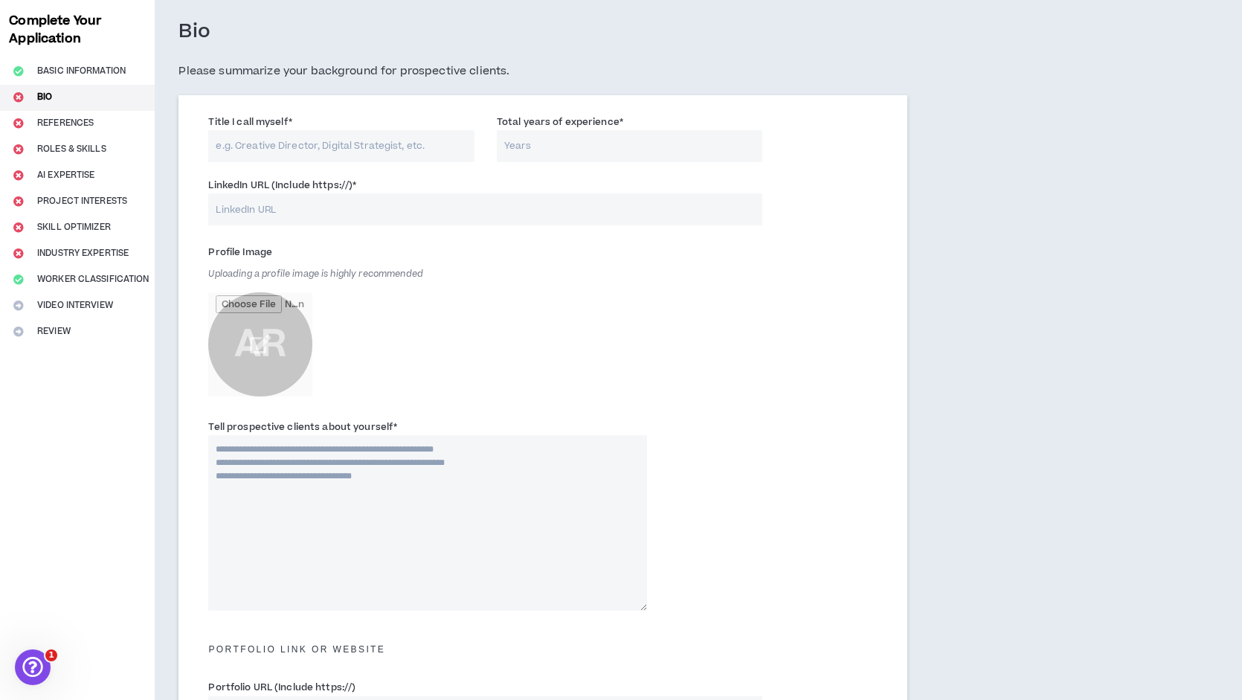
click at [405, 147] on input "Title I call myself *" at bounding box center [341, 146] width 266 height 32
type input "Senior Graphic Designer"
click at [594, 149] on input "Total years of experience *" at bounding box center [630, 146] width 266 height 32
type input "10"
click at [480, 211] on input "LinkedIn URL (Include https://) *" at bounding box center [485, 209] width 554 height 32
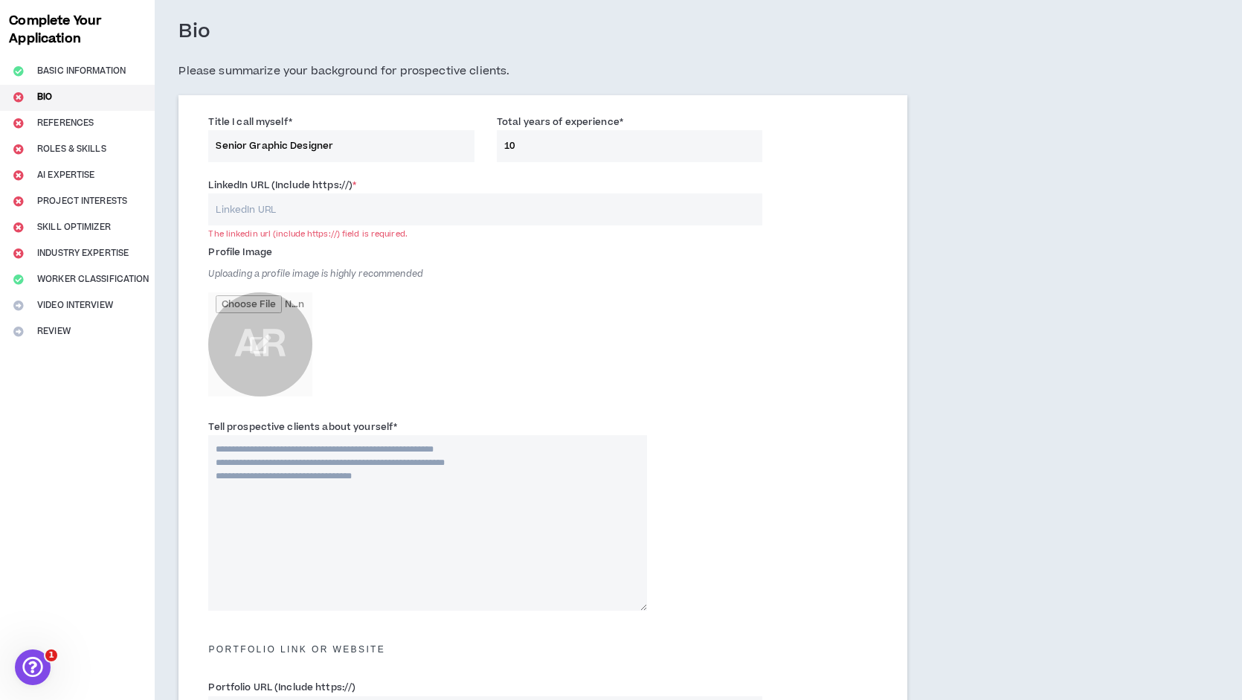
paste input "[URL][DOMAIN_NAME][PERSON_NAME]"
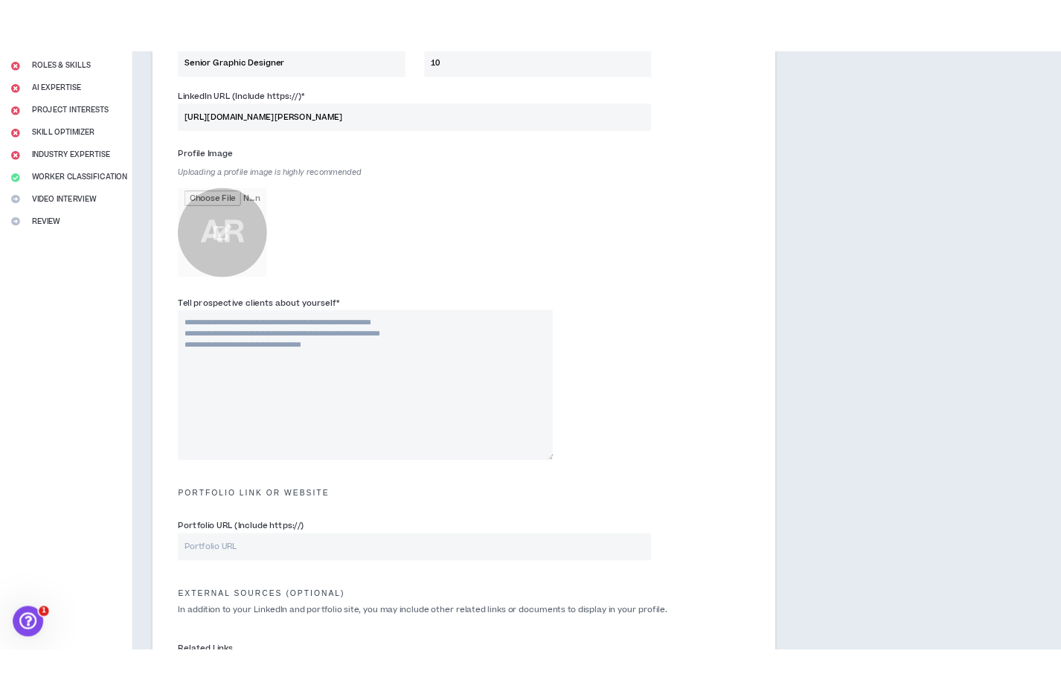
scroll to position [211, 0]
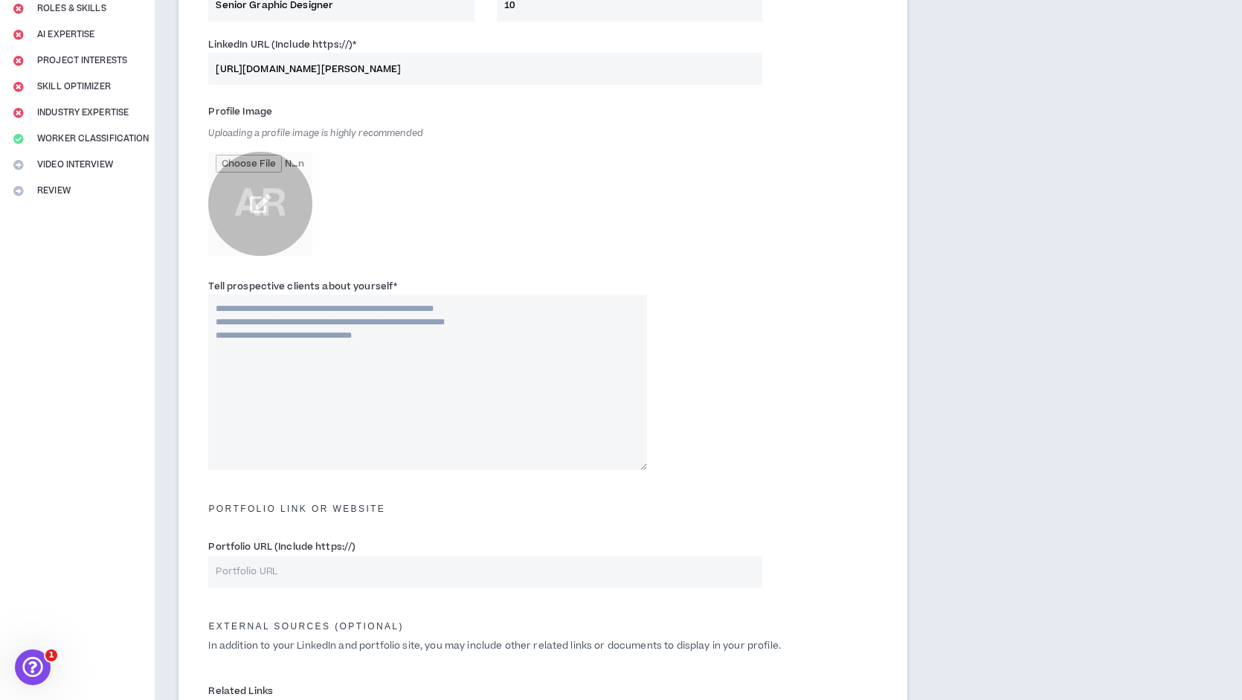
type input "[URL][DOMAIN_NAME][PERSON_NAME]"
click at [263, 211] on input "file" at bounding box center [260, 204] width 104 height 104
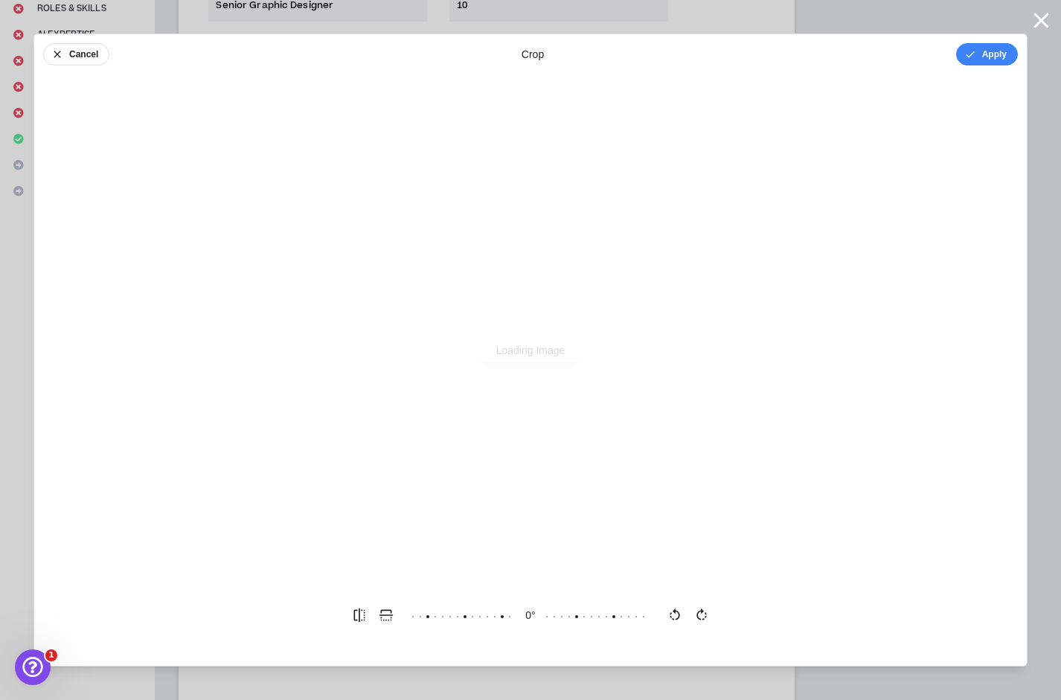
scroll to position [0, 0]
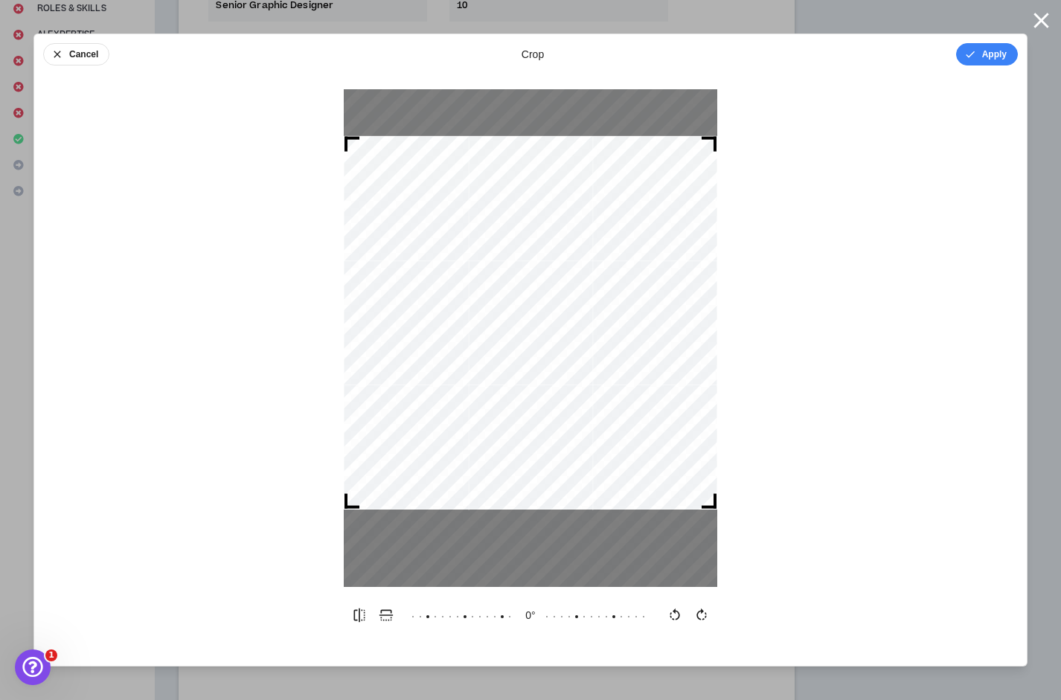
drag, startPoint x: 583, startPoint y: 339, endPoint x: 583, endPoint y: 324, distance: 15.6
click at [583, 324] on div at bounding box center [530, 322] width 373 height 373
click at [981, 54] on button "Apply" at bounding box center [987, 54] width 62 height 22
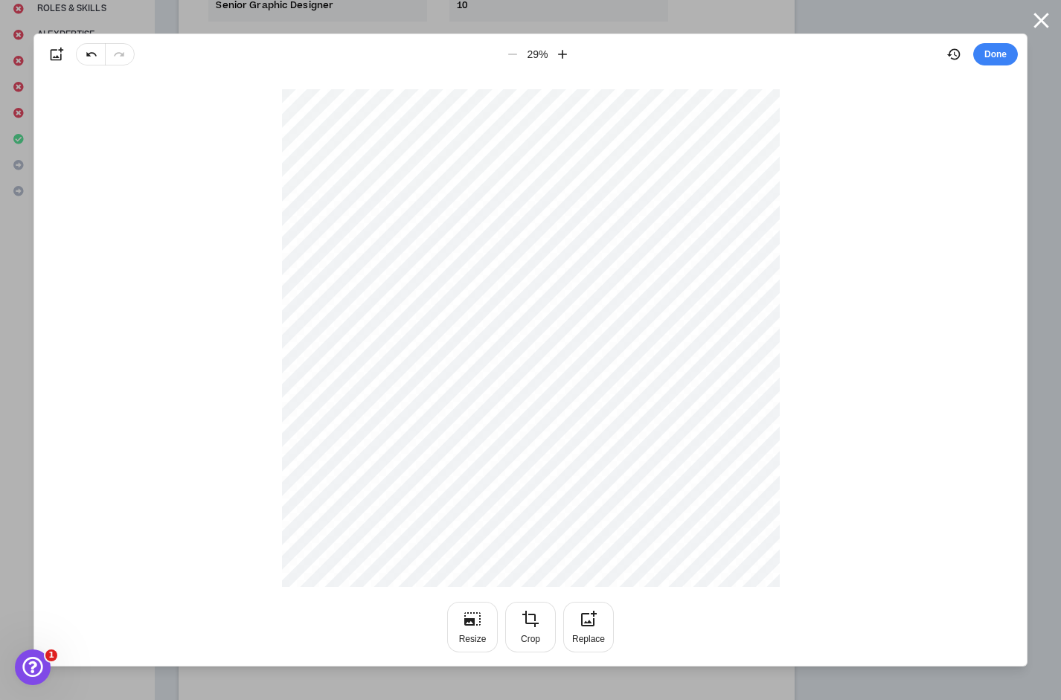
click at [1001, 57] on button "Done" at bounding box center [995, 54] width 45 height 22
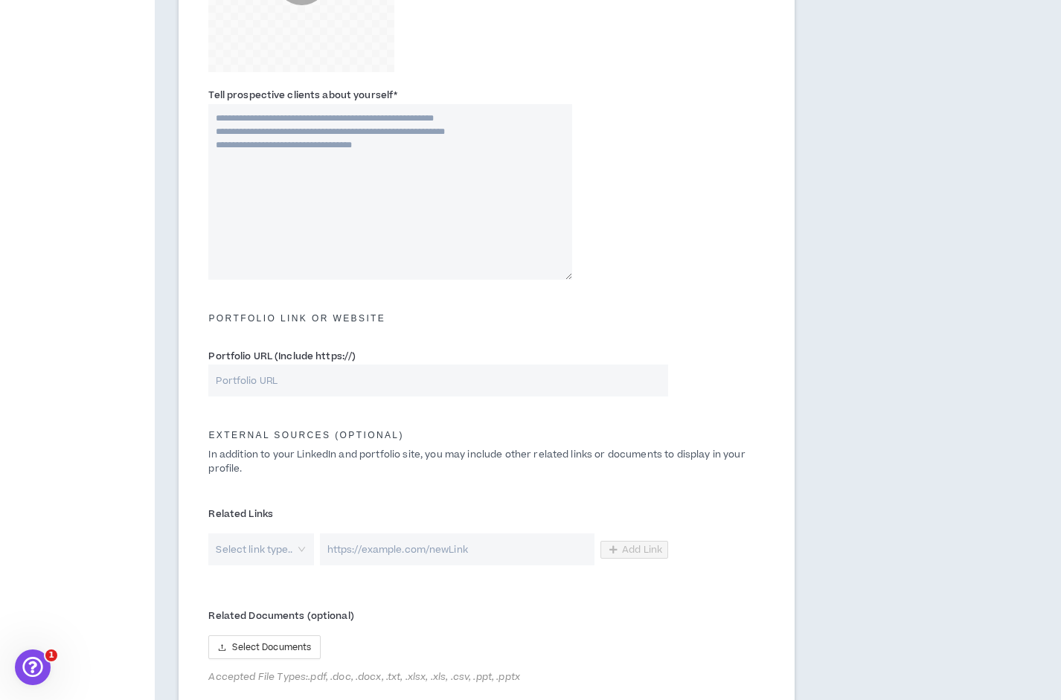
scroll to position [463, 0]
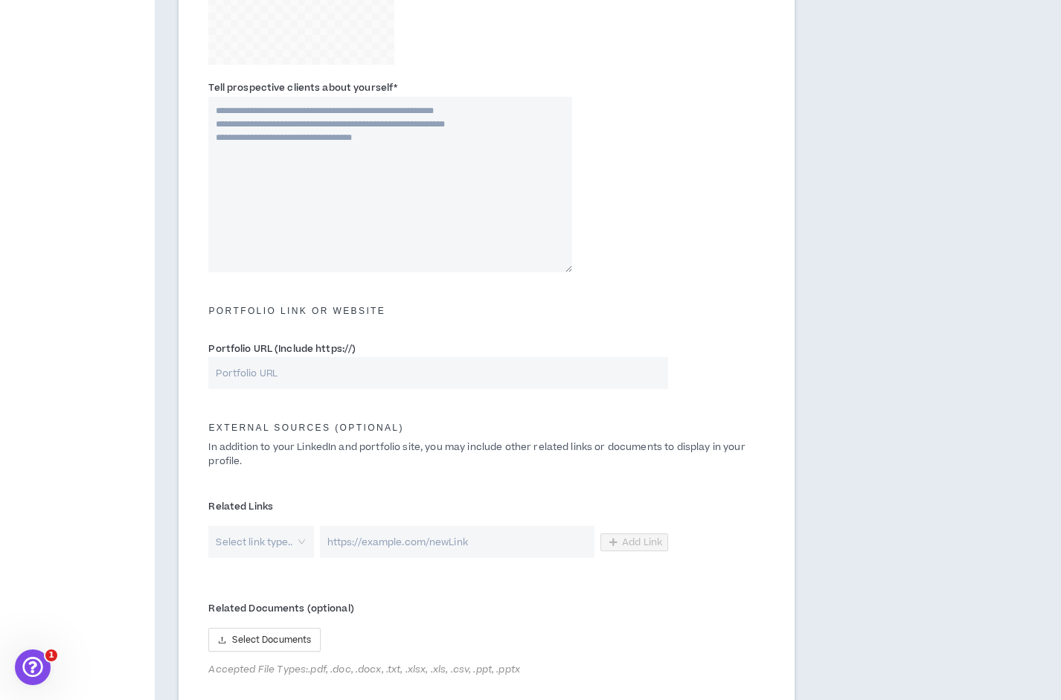
click at [361, 381] on input "Portfolio URL (Include https://)" at bounding box center [438, 373] width 460 height 32
